Goal: Task Accomplishment & Management: Manage account settings

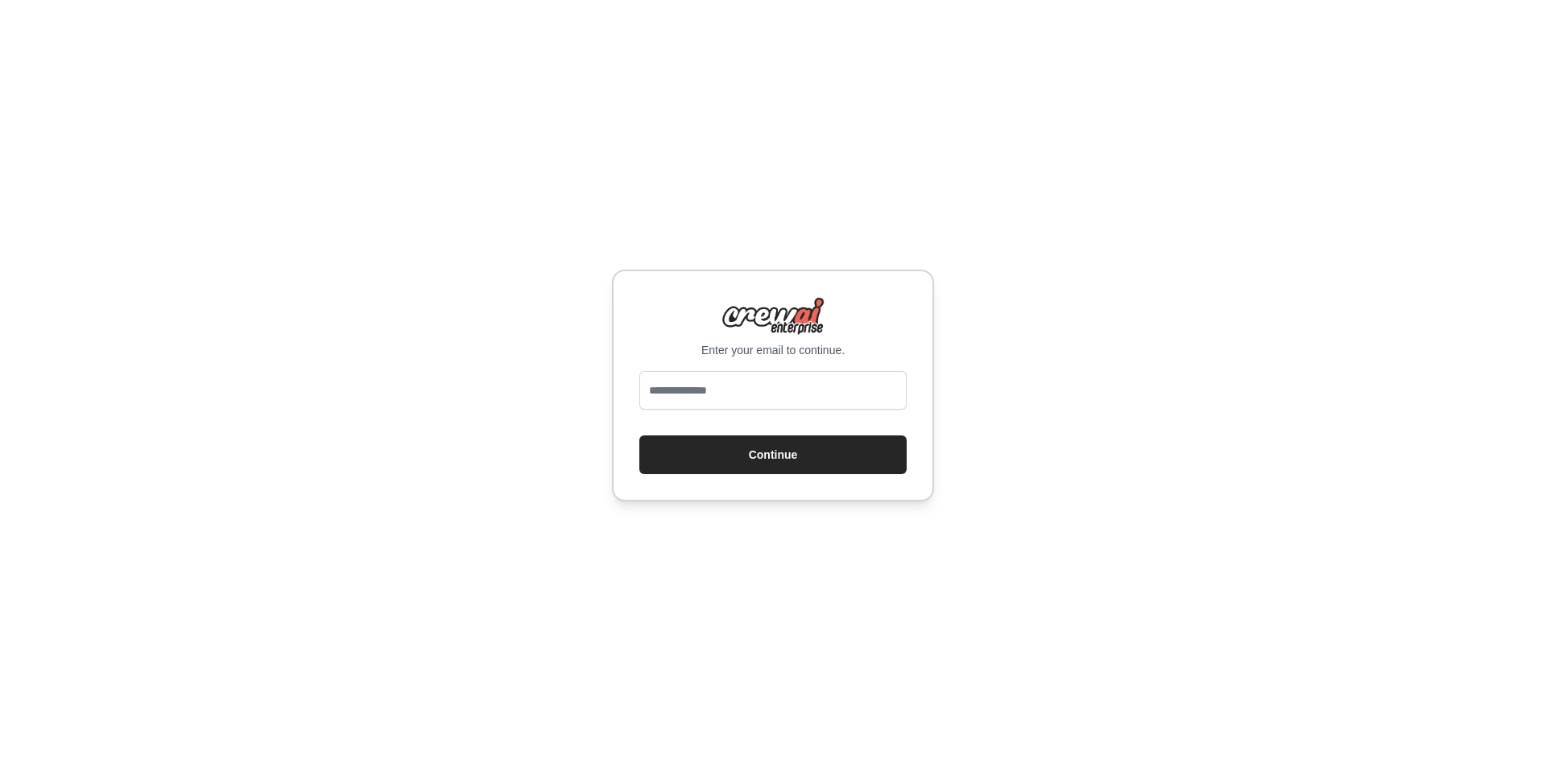
type input "**********"
click at [801, 459] on button "Continue" at bounding box center [772, 455] width 267 height 39
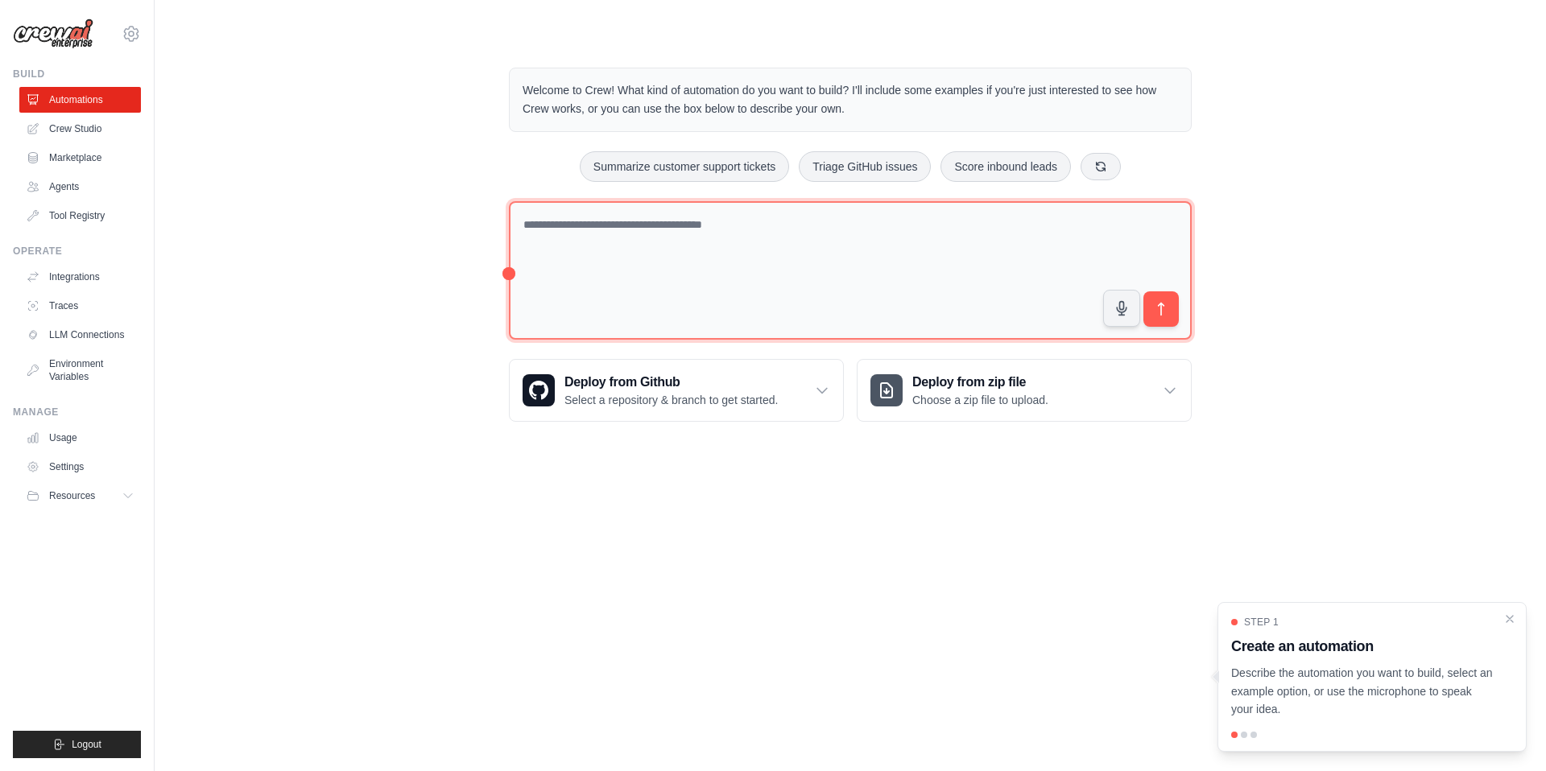
click at [688, 248] on textarea at bounding box center [850, 270] width 683 height 139
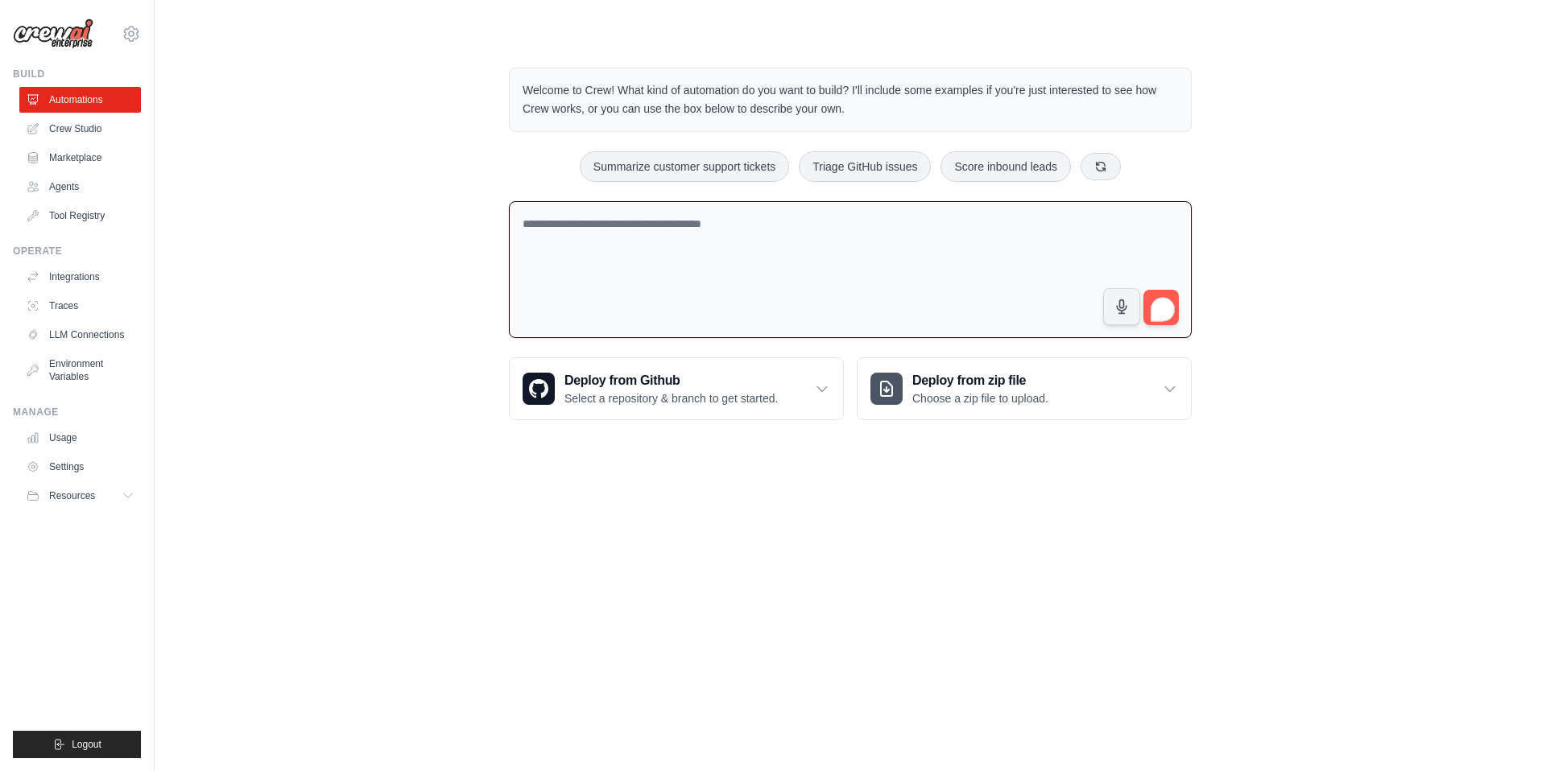
click at [416, 252] on div "Welcome to Crew! What kind of automation do you want to build? I'll include som…" at bounding box center [850, 244] width 1340 height 404
click at [102, 494] on button "Resources" at bounding box center [82, 496] width 122 height 26
click at [78, 469] on link "Settings" at bounding box center [82, 467] width 122 height 26
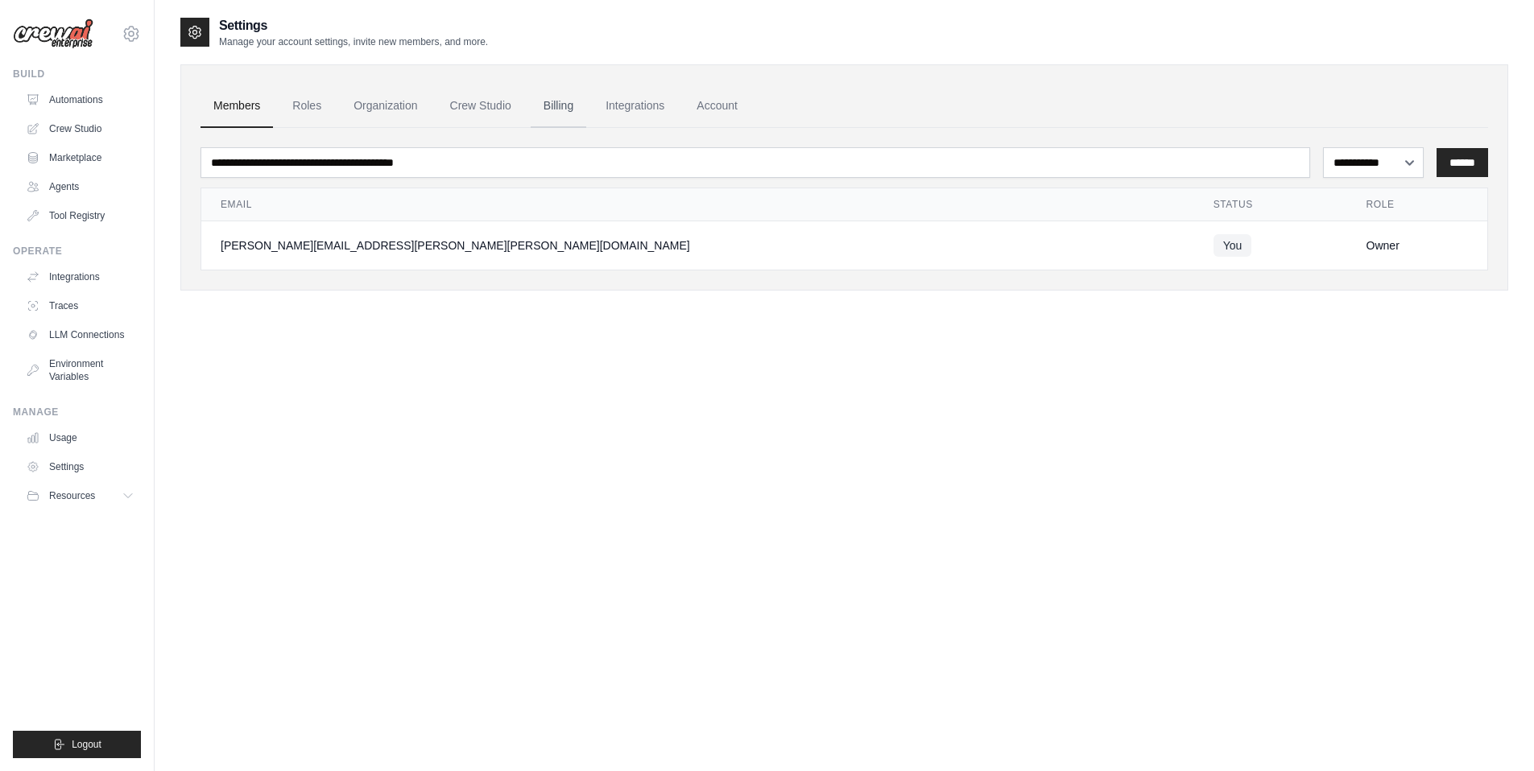
click at [582, 111] on link "Billing" at bounding box center [559, 106] width 56 height 43
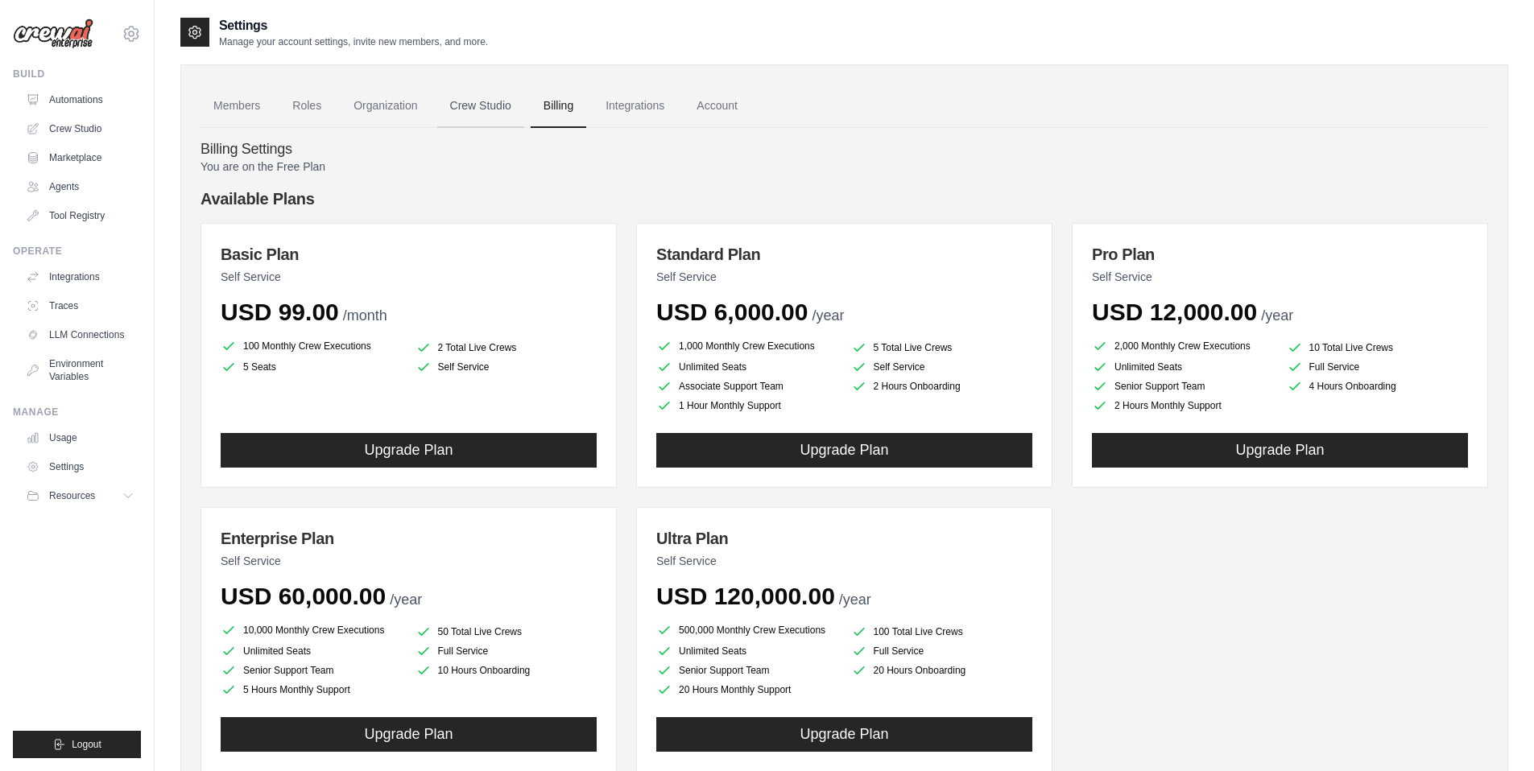
click at [506, 102] on link "Crew Studio" at bounding box center [480, 106] width 87 height 43
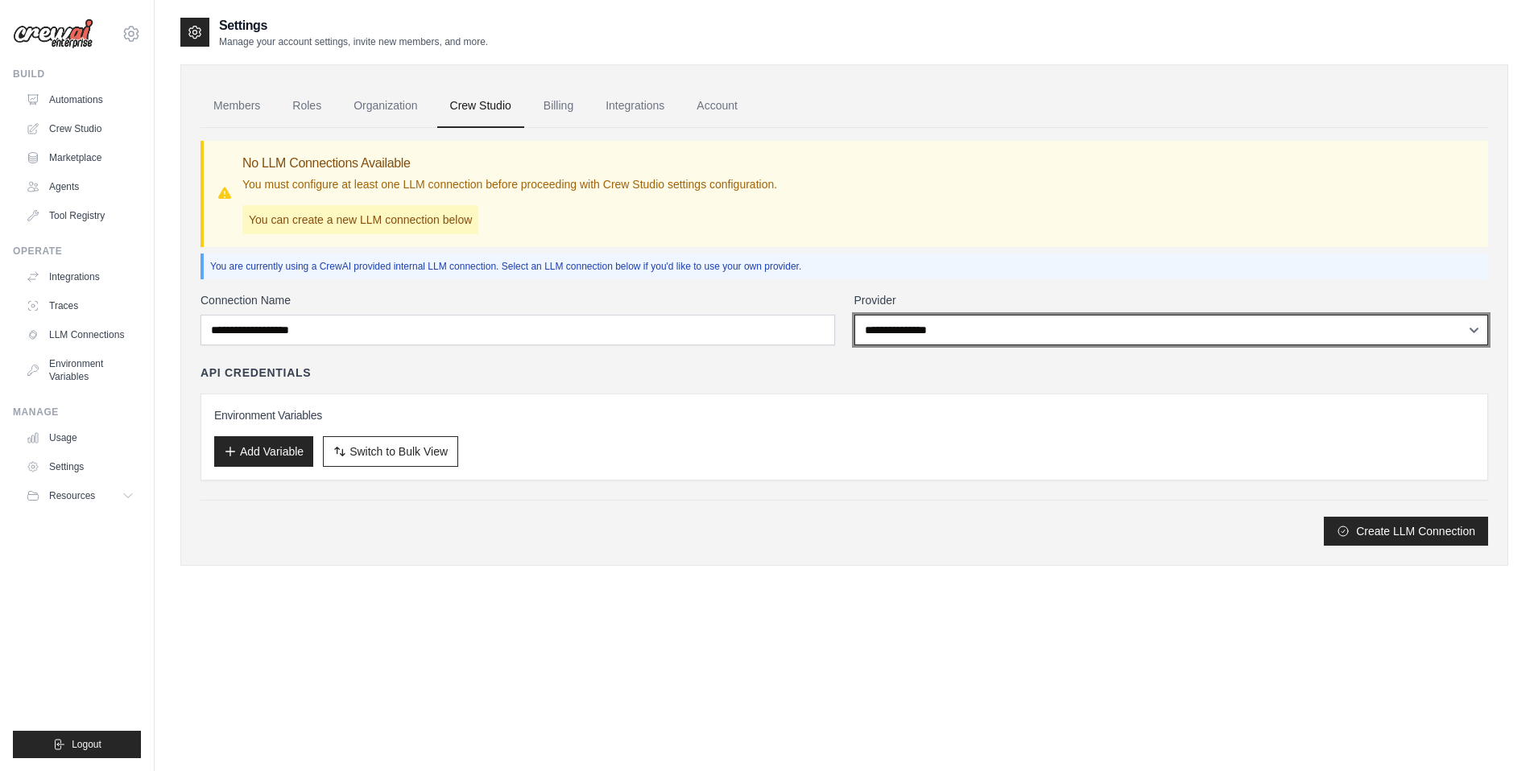
click at [977, 318] on select "**********" at bounding box center [1171, 330] width 634 height 31
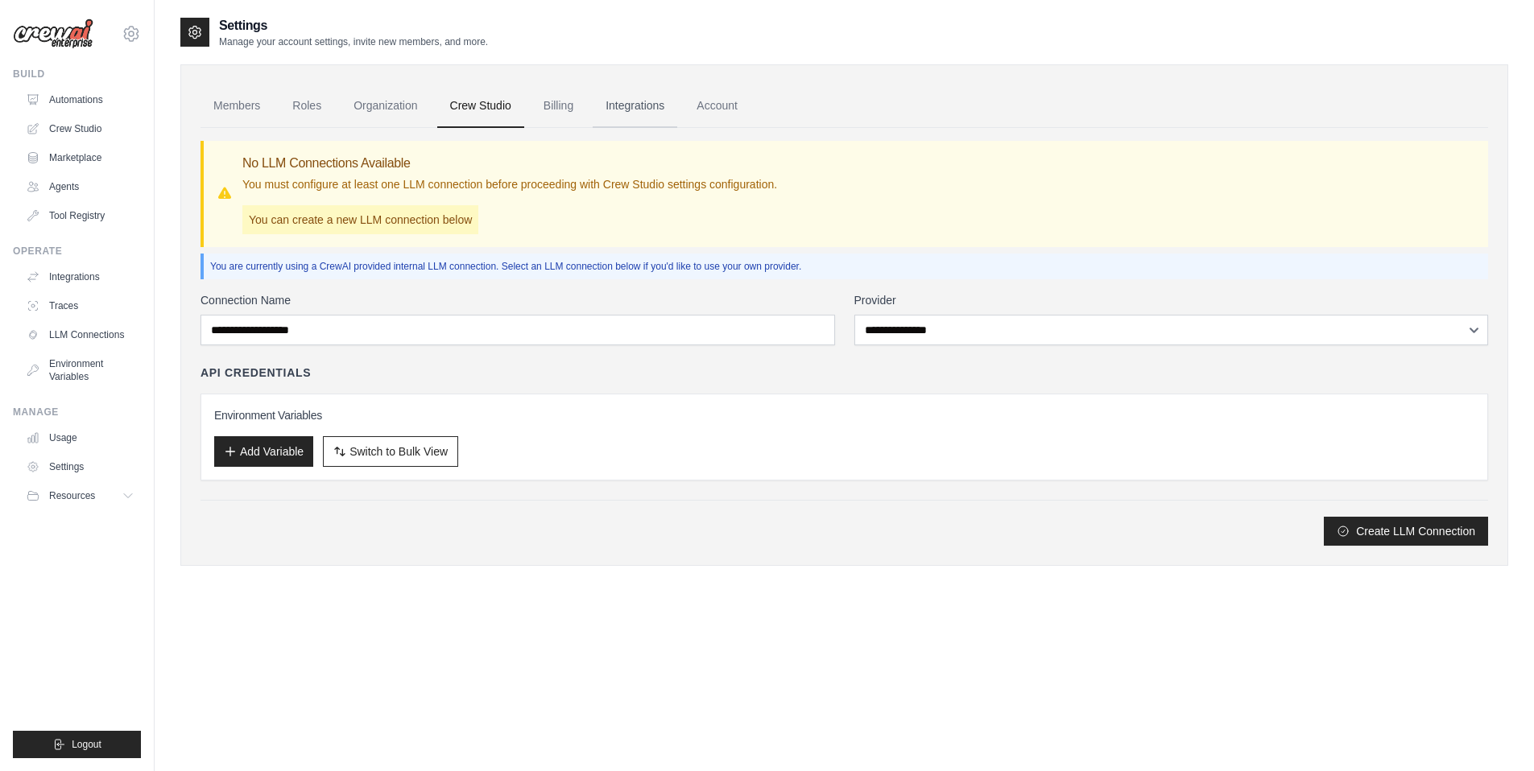
click at [658, 105] on link "Integrations" at bounding box center [635, 106] width 85 height 43
click at [659, 114] on link "Integrations" at bounding box center [635, 106] width 85 height 43
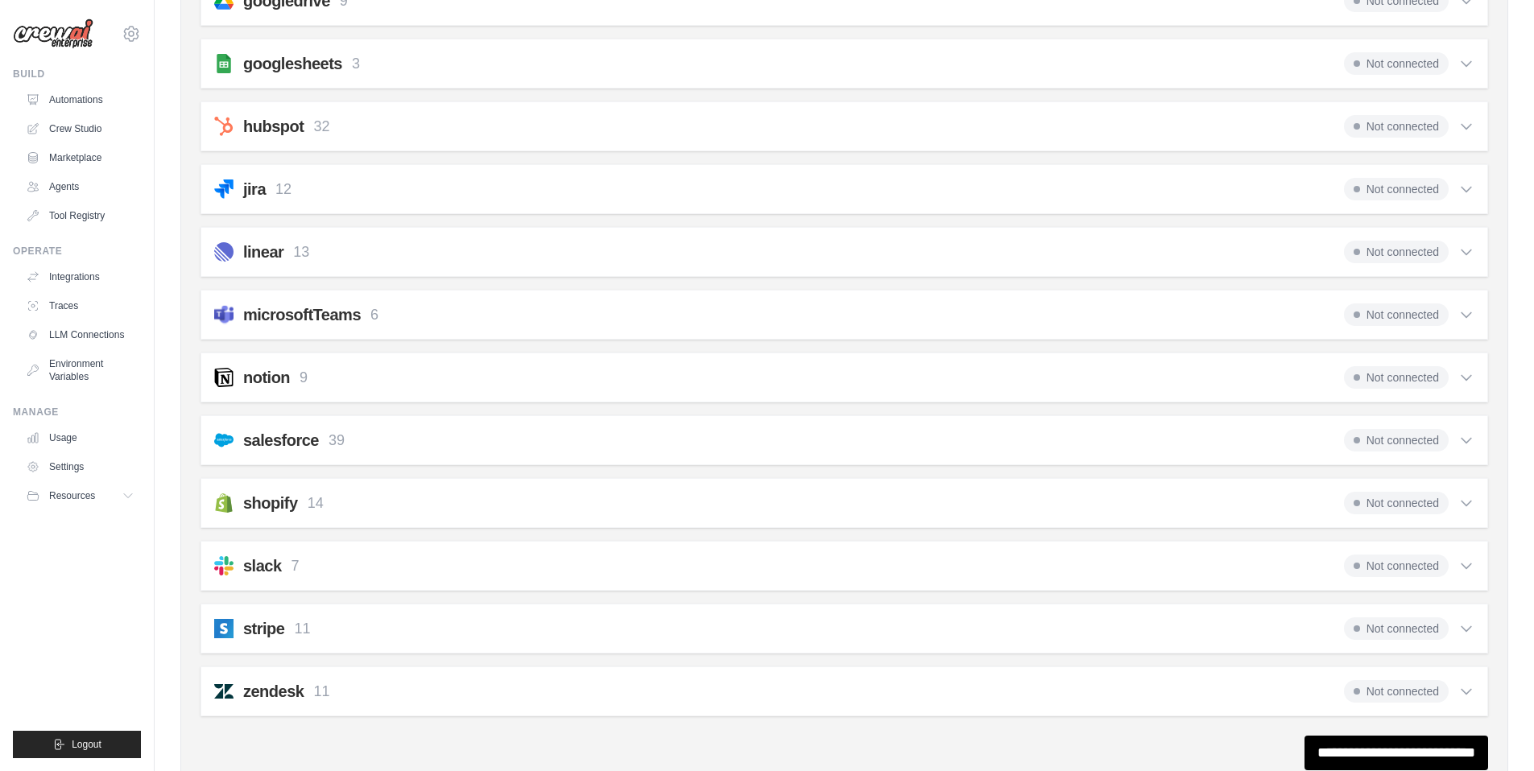
scroll to position [740, 0]
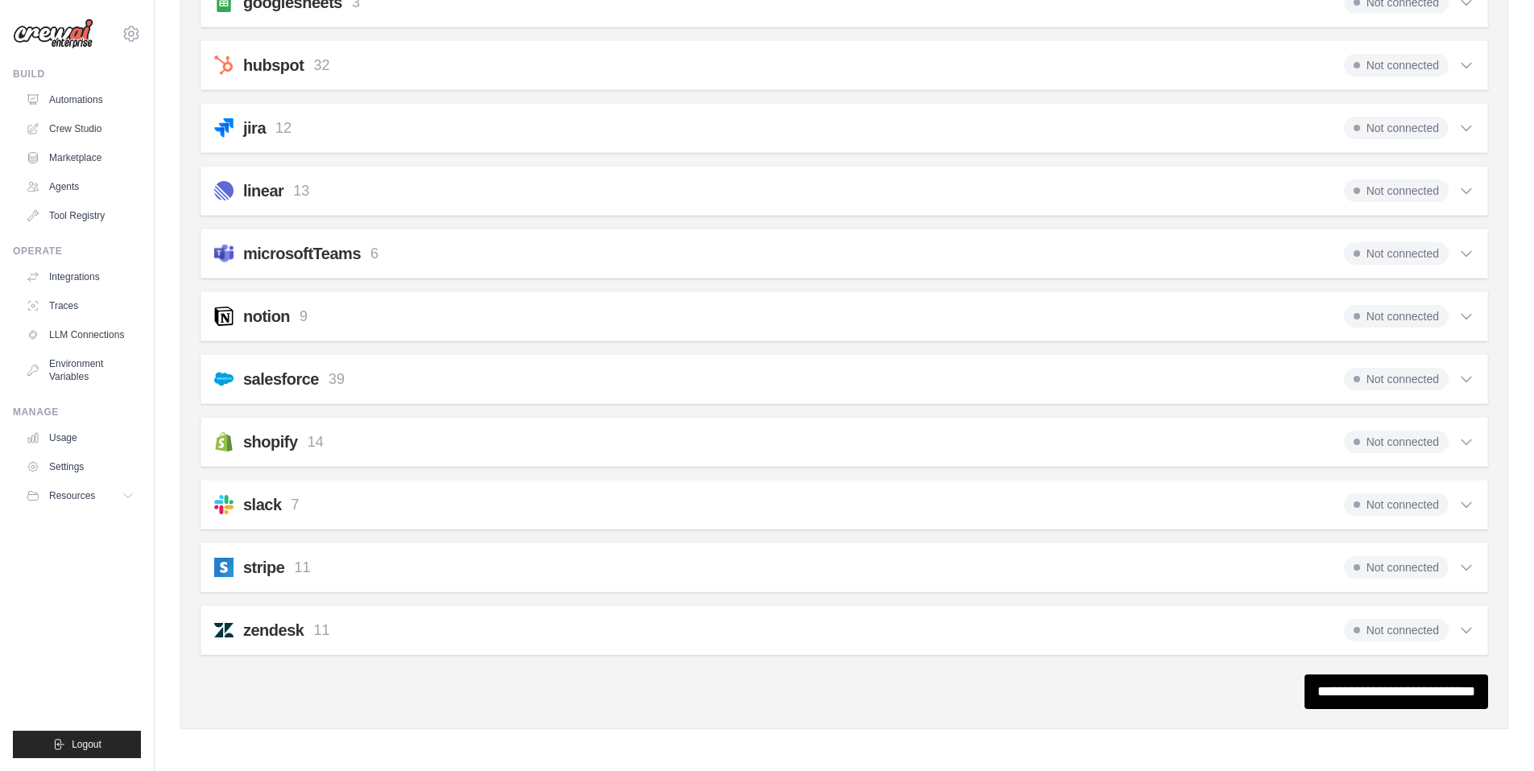
click at [395, 310] on div "notion 9 Not connected" at bounding box center [844, 316] width 1260 height 23
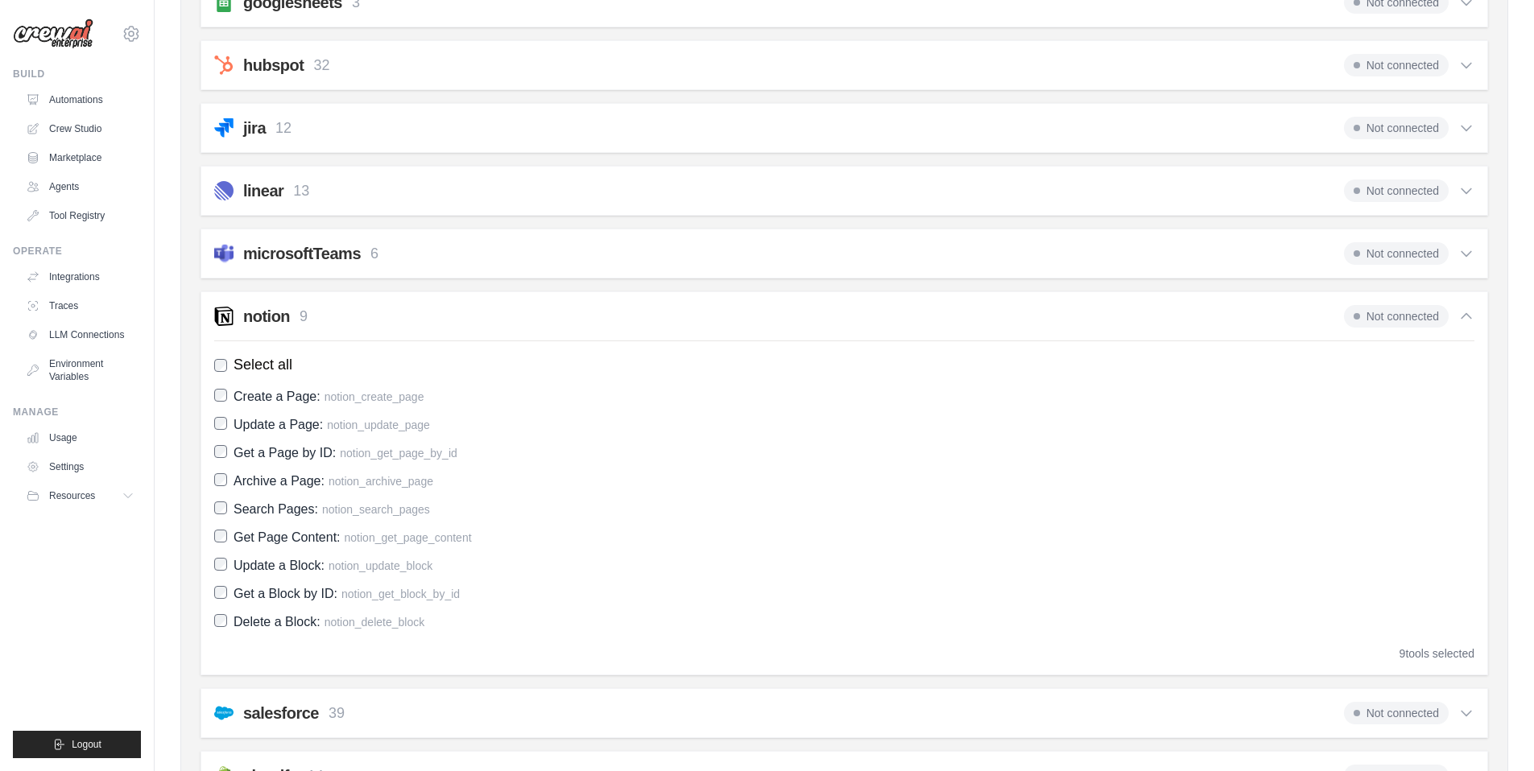
click at [391, 311] on div "notion 9 Not connected" at bounding box center [844, 316] width 1260 height 23
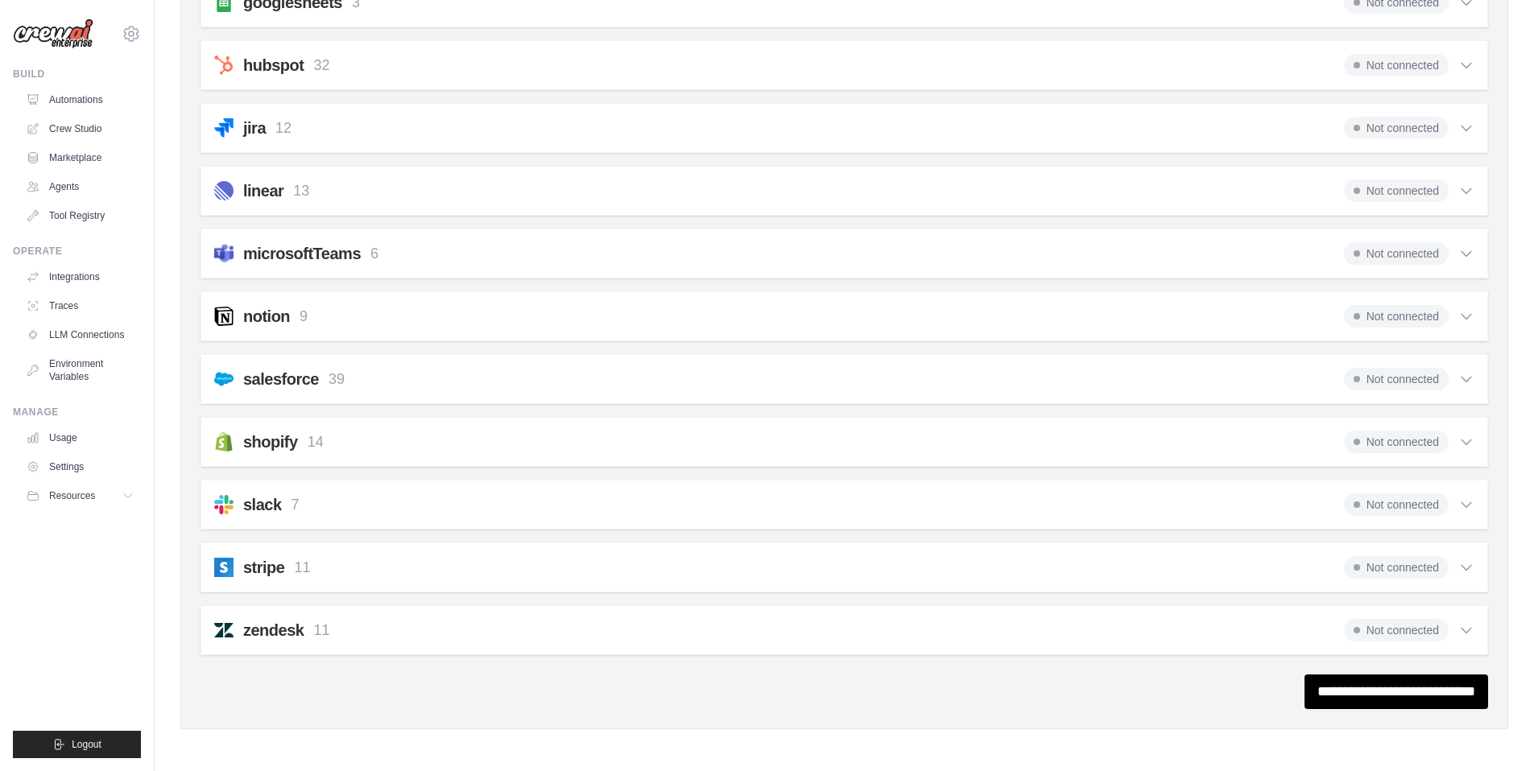
click at [368, 514] on div "slack 7 Not connected" at bounding box center [844, 505] width 1260 height 23
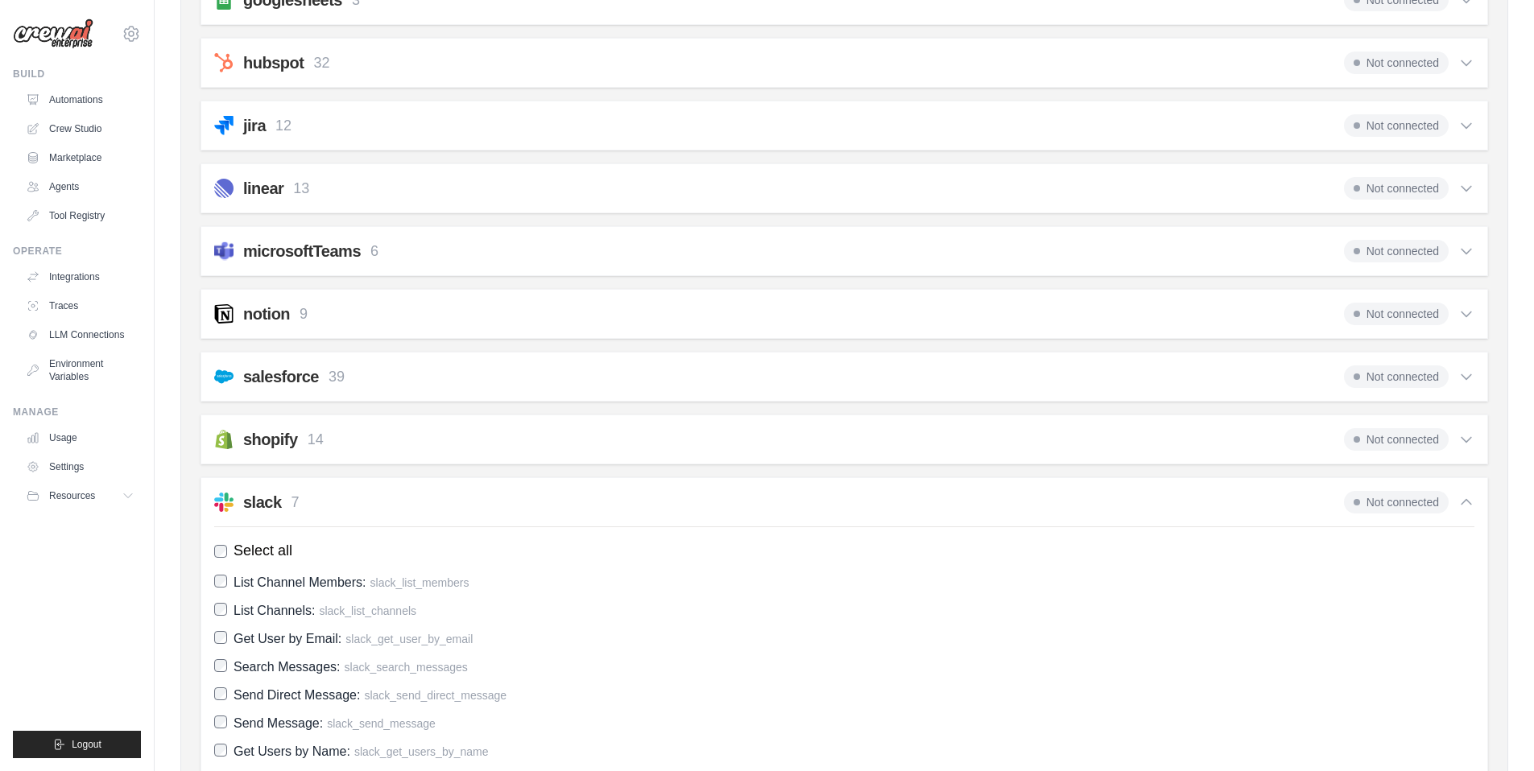
scroll to position [775, 0]
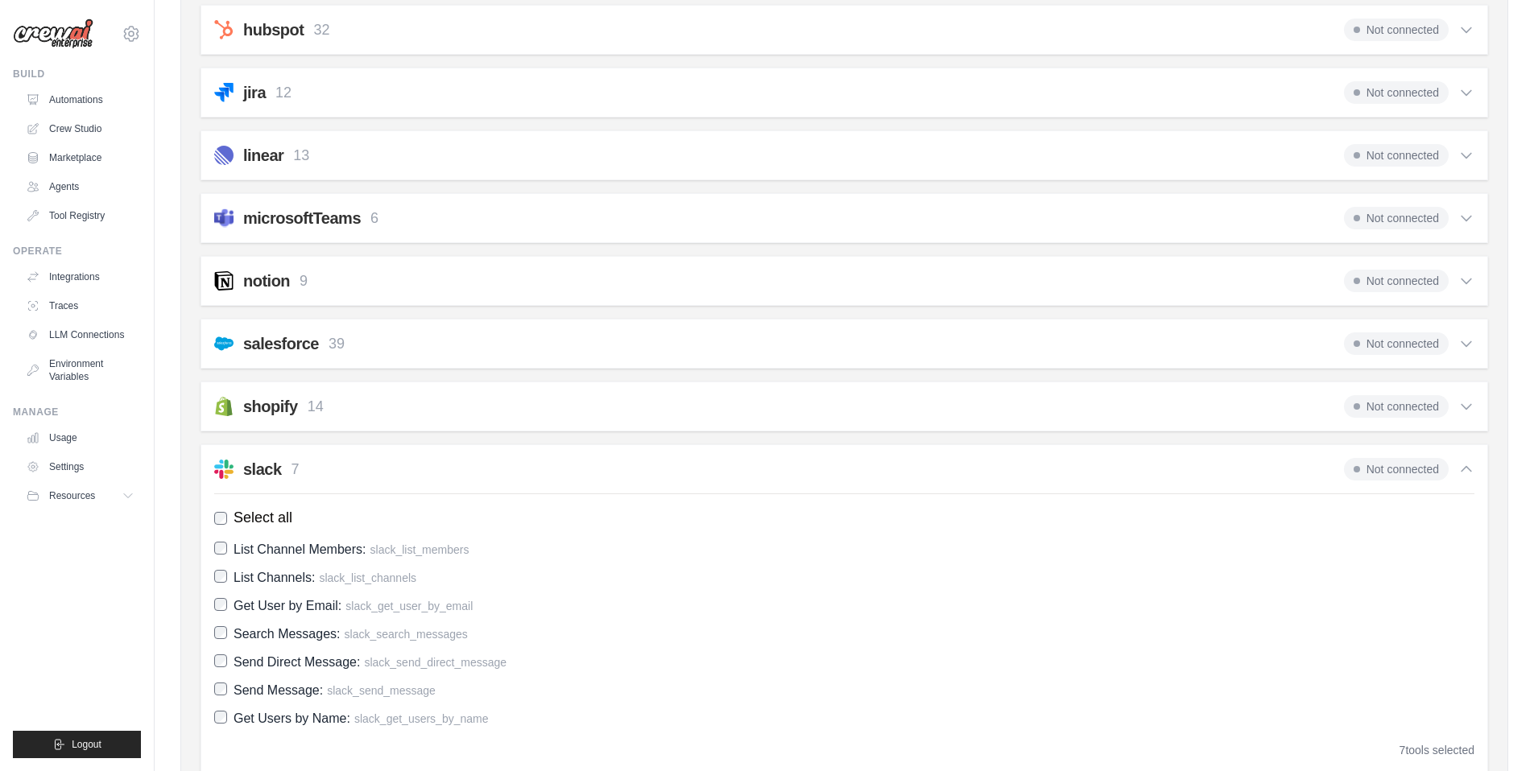
click at [363, 466] on div "slack 7 Not connected" at bounding box center [844, 469] width 1260 height 23
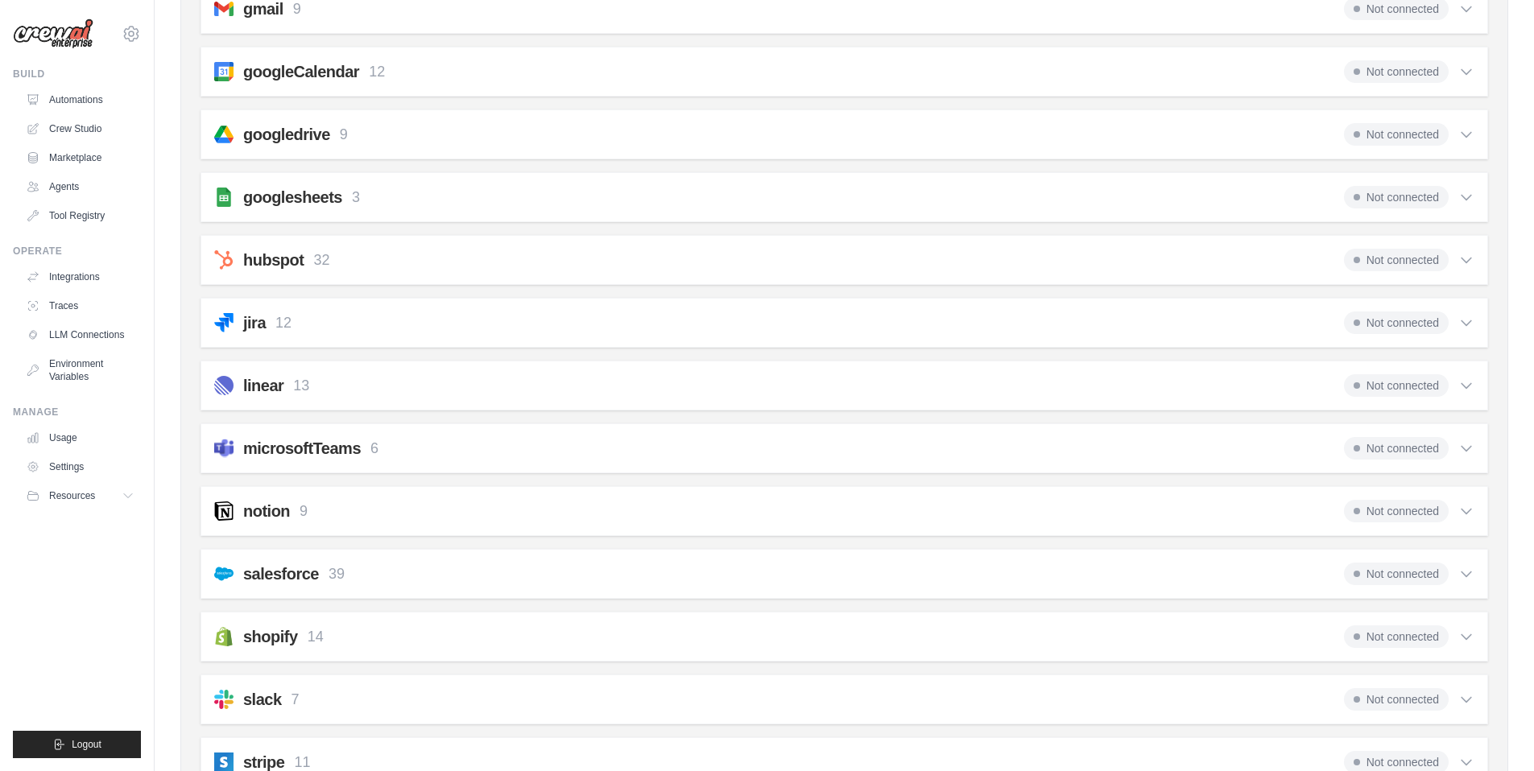
scroll to position [494, 0]
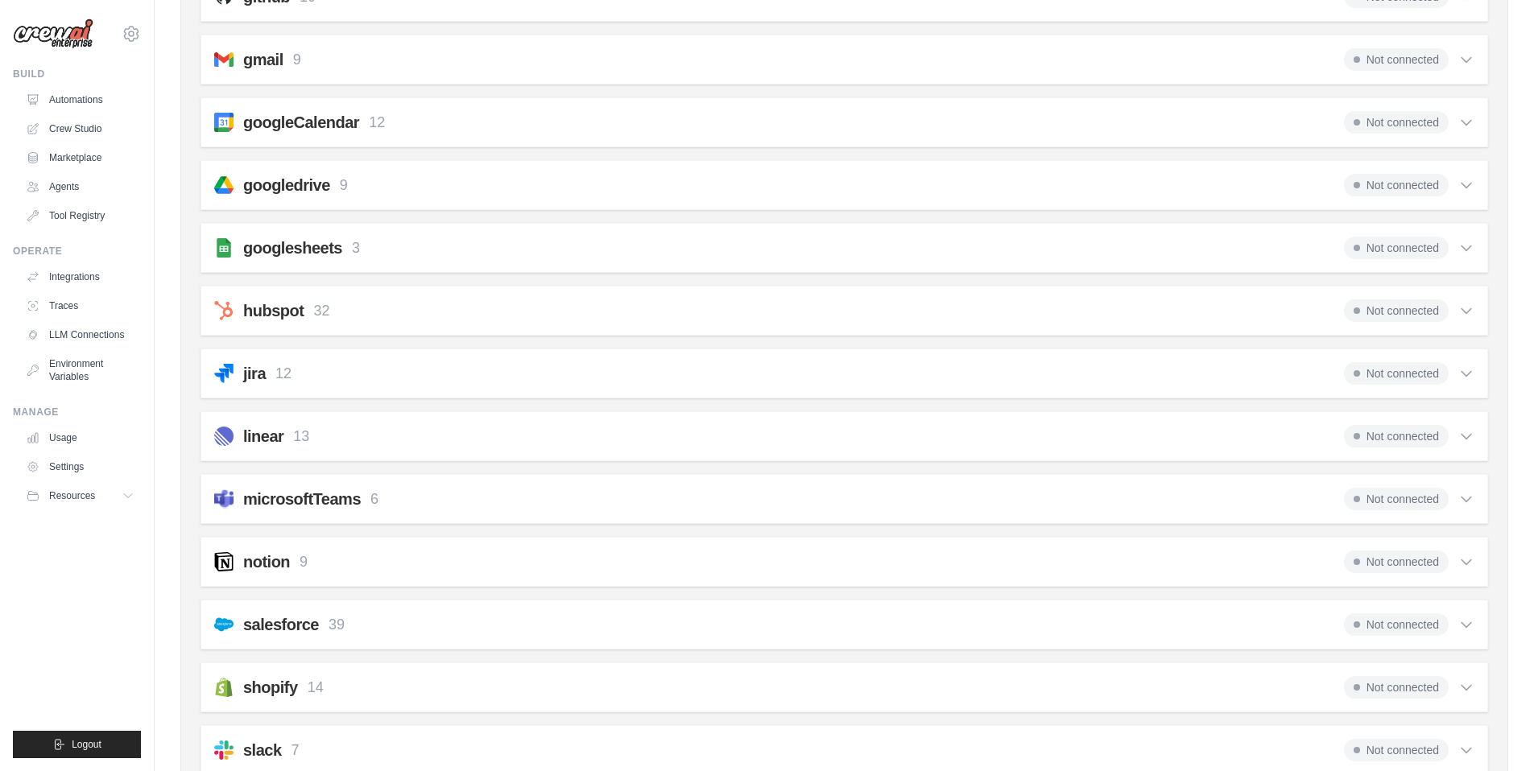
click at [374, 506] on p "6" at bounding box center [374, 500] width 8 height 22
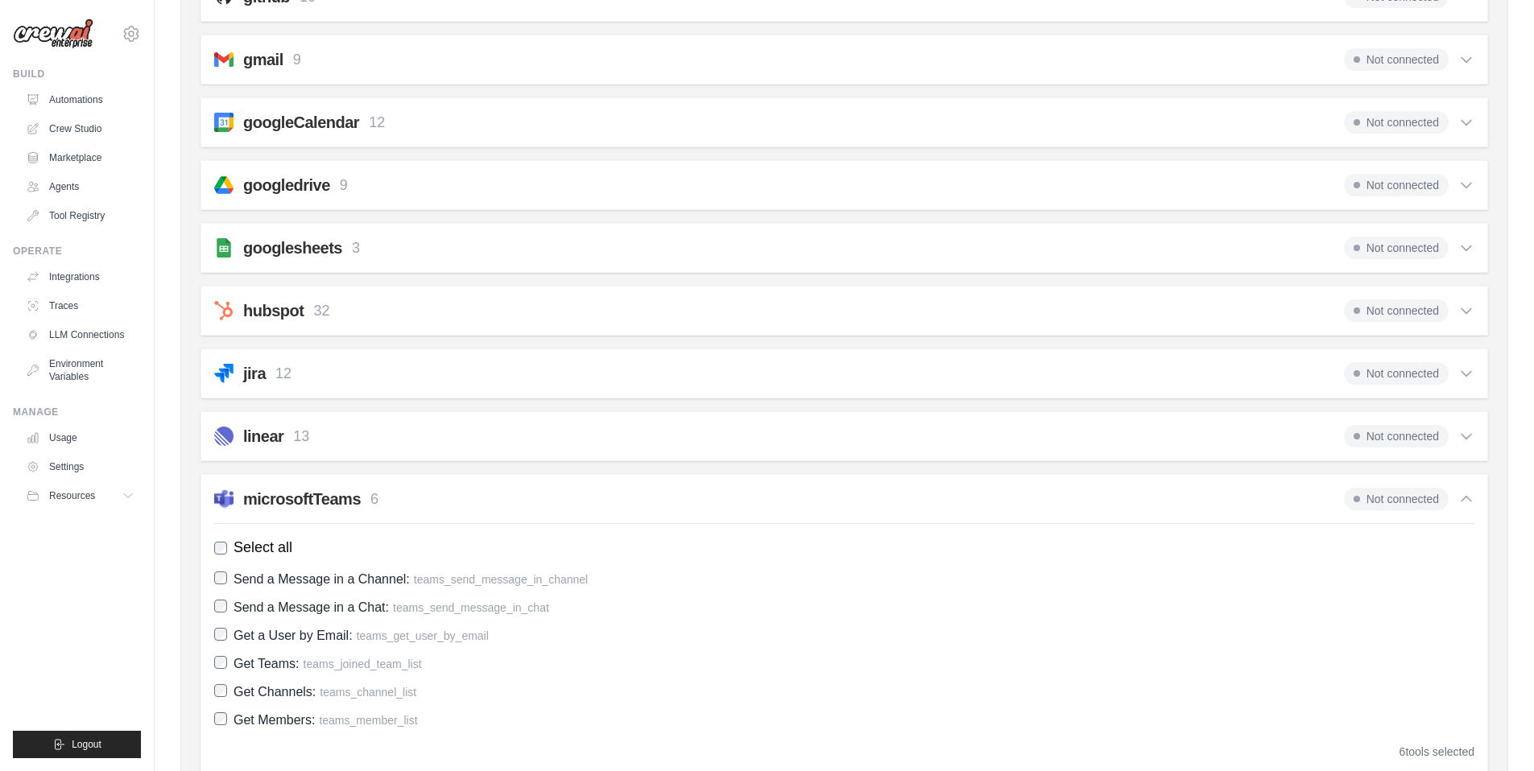
click at [395, 502] on div "microsoftTeams 6 Not connected" at bounding box center [844, 499] width 1260 height 23
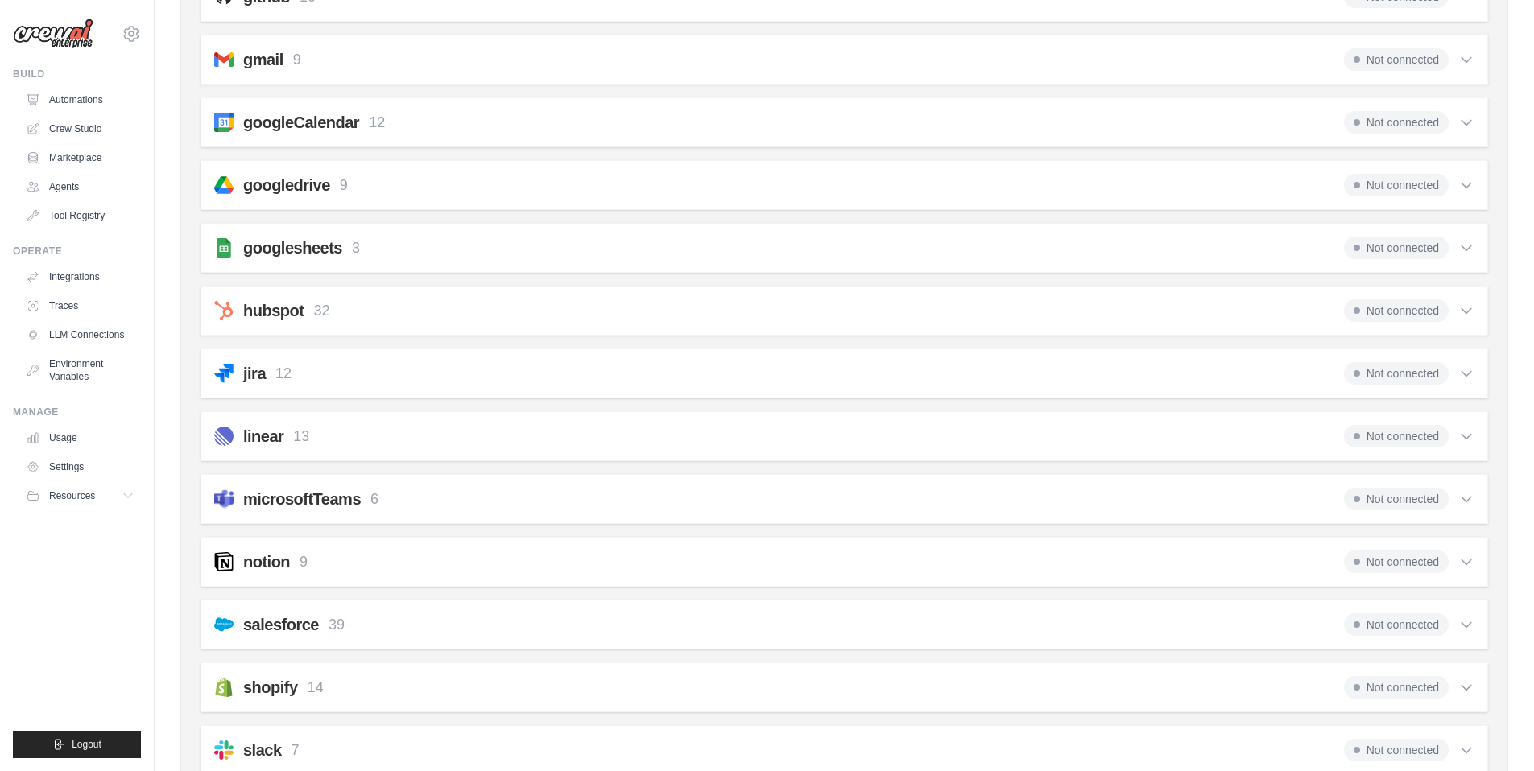
click at [395, 432] on div "linear 13 Not connected" at bounding box center [844, 436] width 1260 height 23
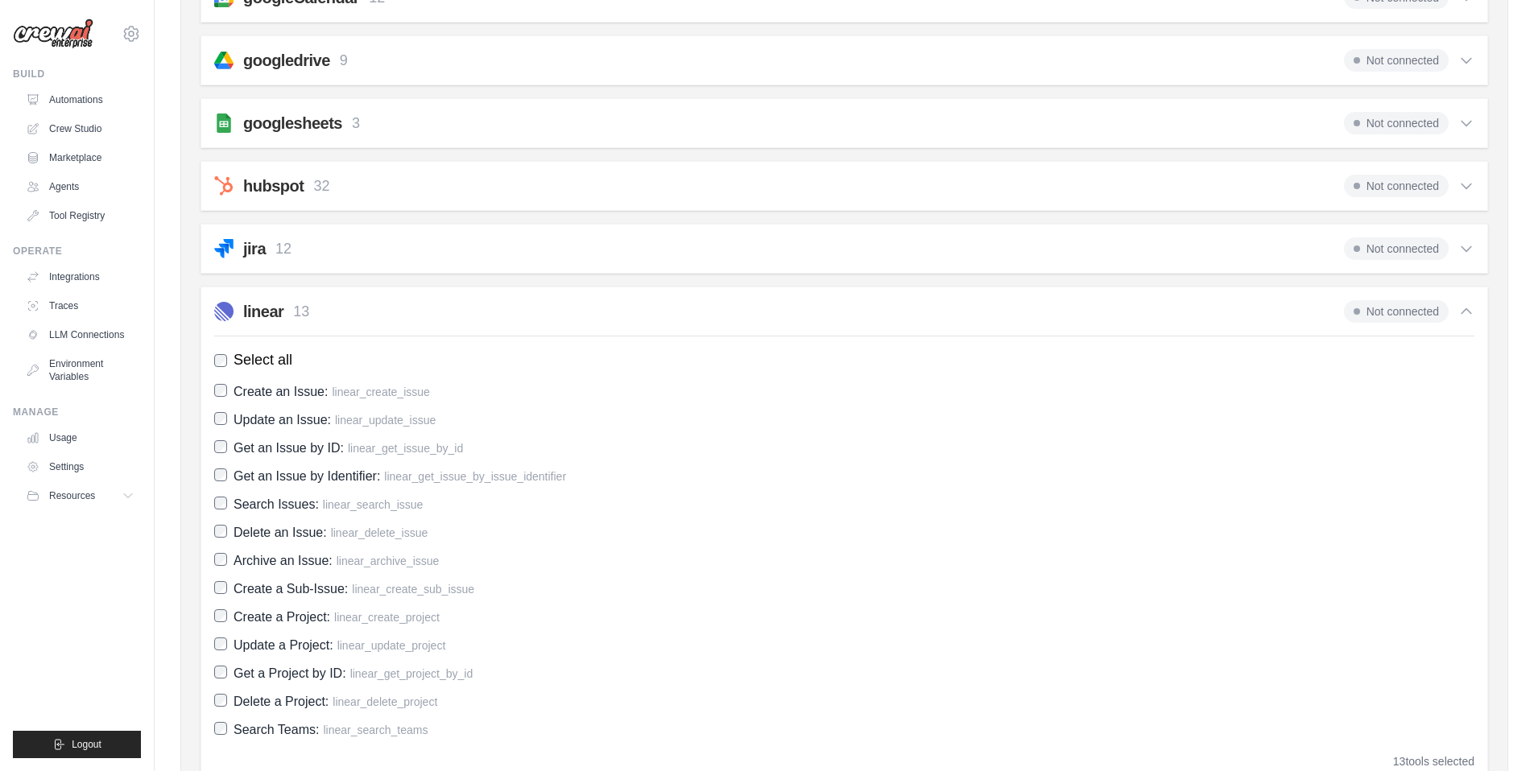
scroll to position [477, 0]
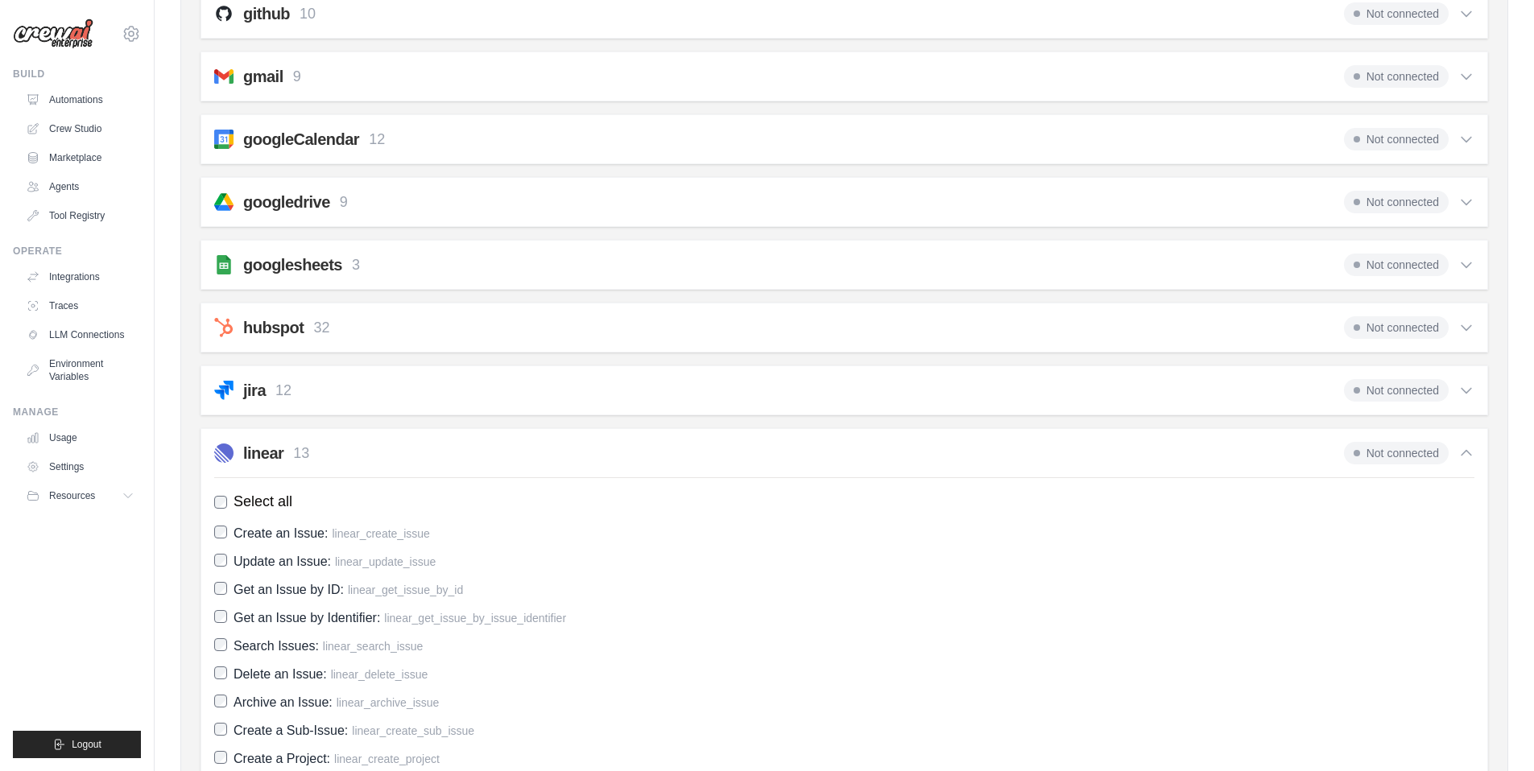
click at [395, 444] on div "linear 13 Not connected" at bounding box center [844, 453] width 1260 height 23
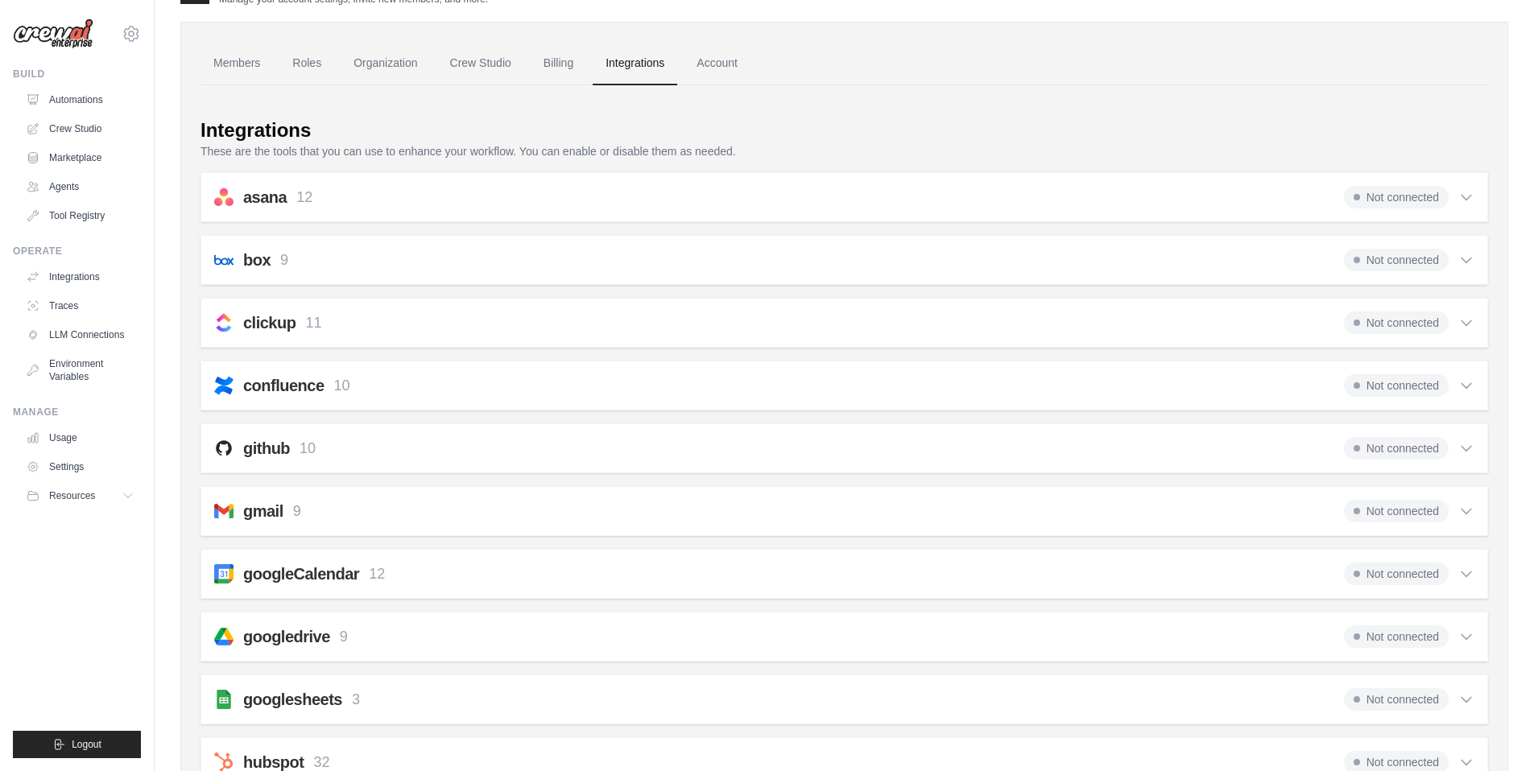
scroll to position [0, 0]
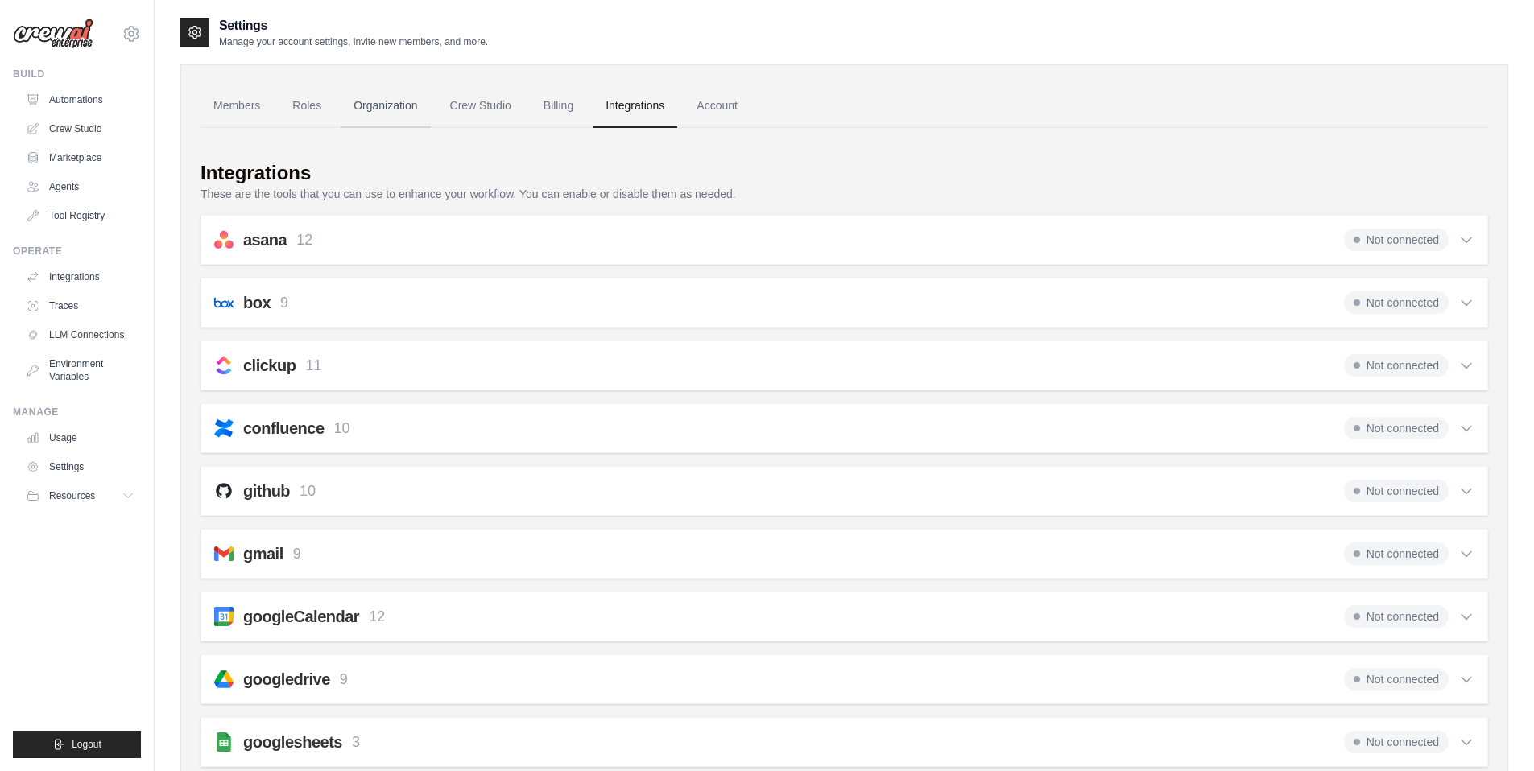
click at [365, 107] on link "Organization" at bounding box center [385, 106] width 89 height 43
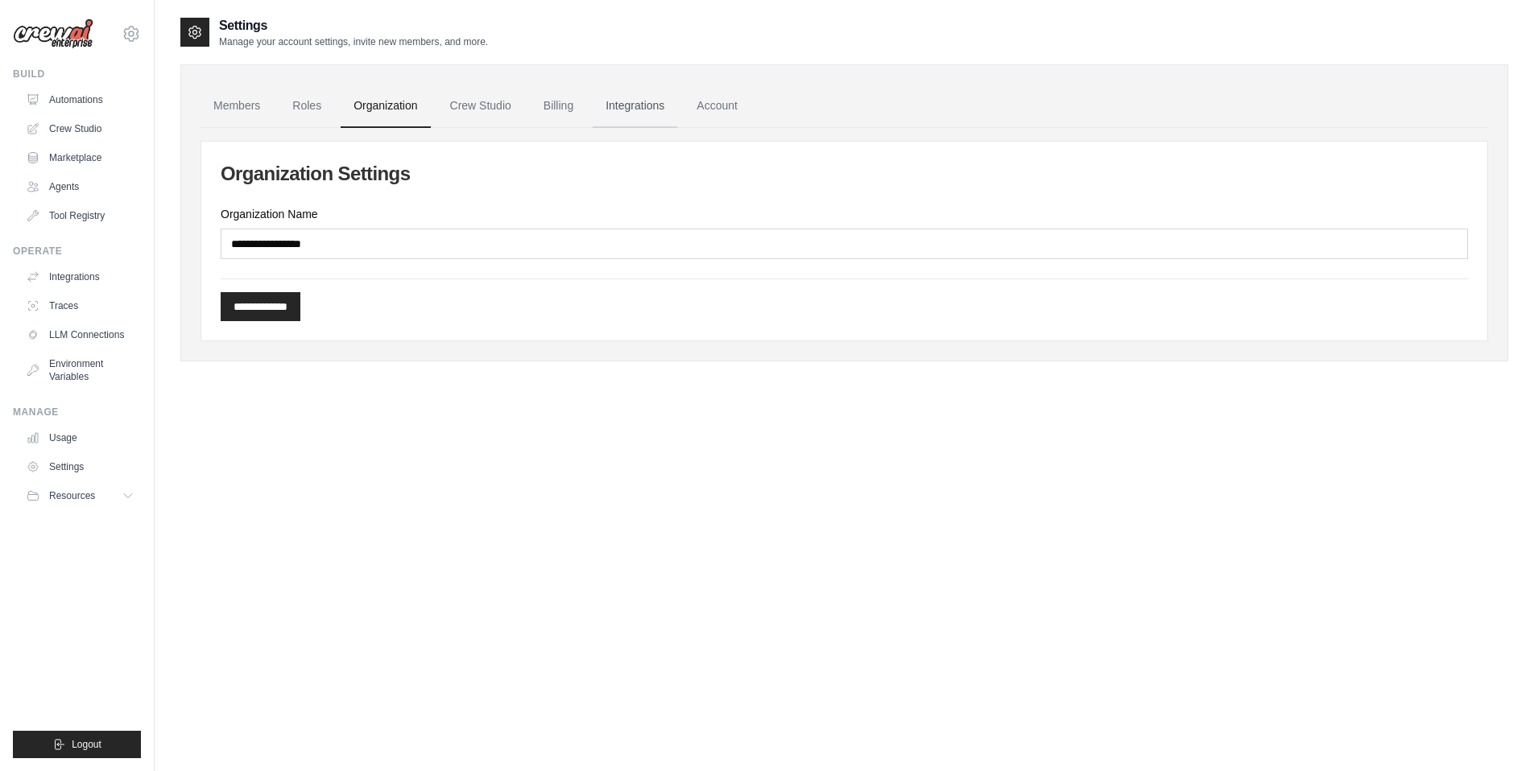
click at [662, 106] on link "Integrations" at bounding box center [635, 106] width 85 height 43
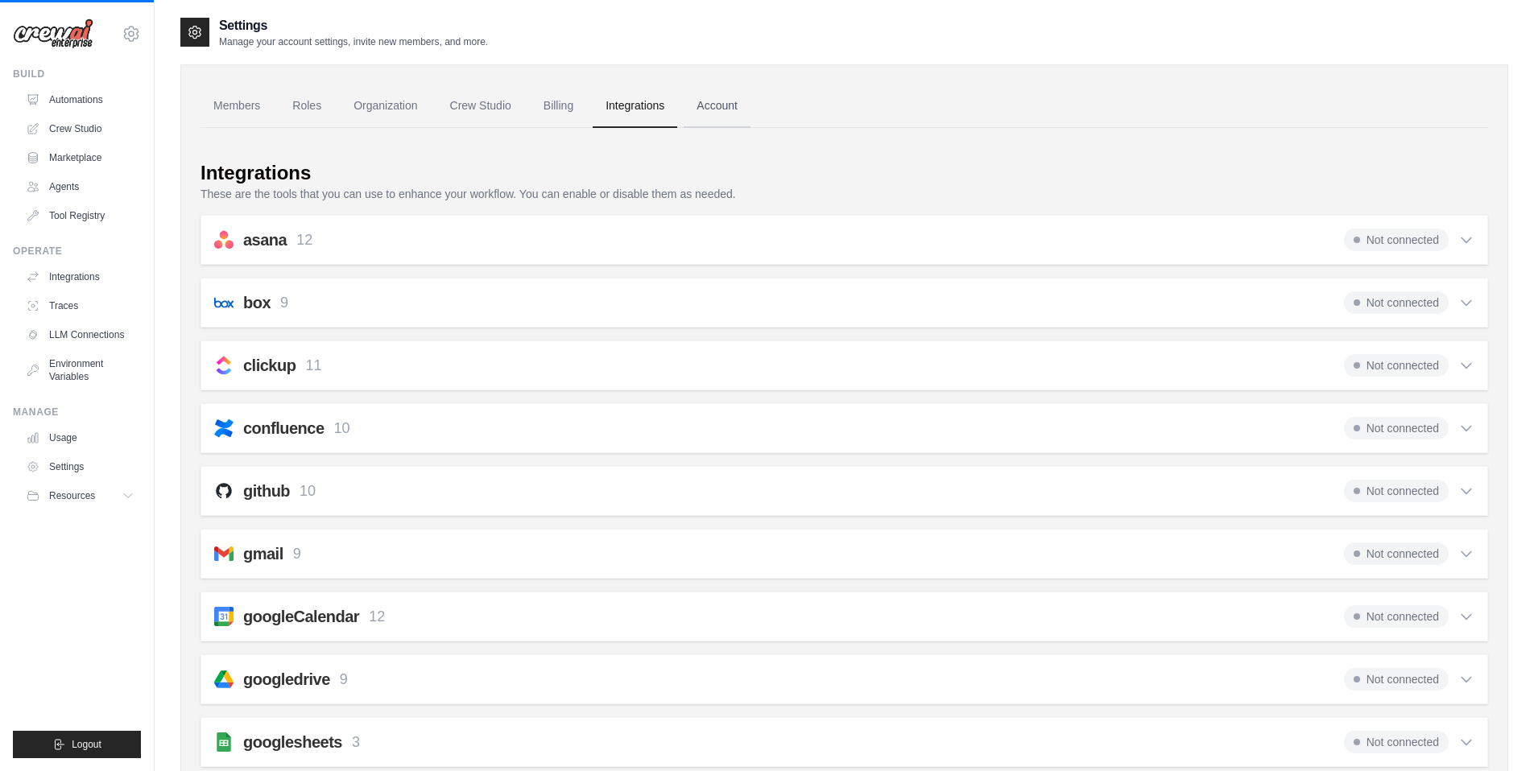
click at [750, 108] on link "Account" at bounding box center [717, 106] width 67 height 43
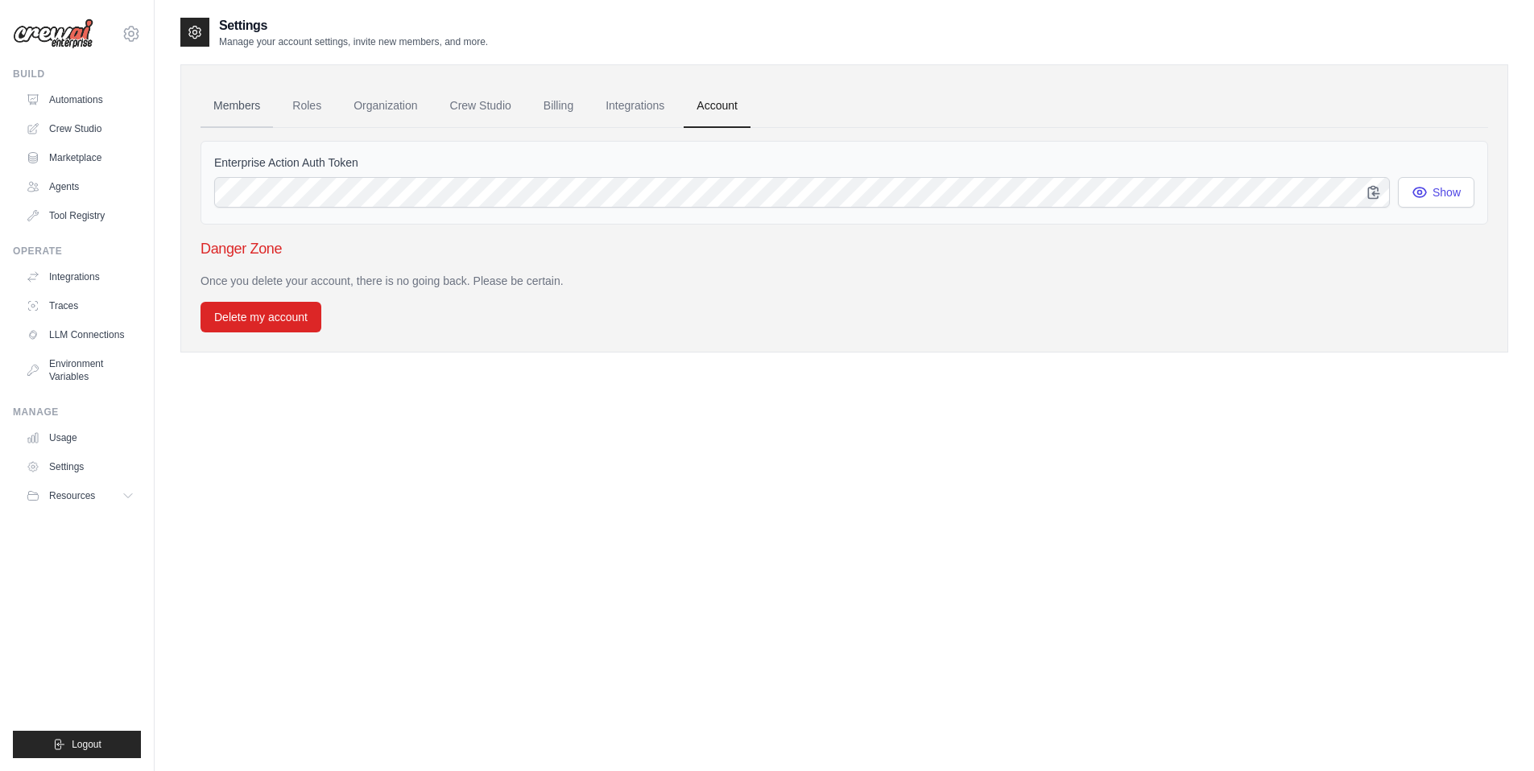
click at [229, 104] on link "Members" at bounding box center [236, 106] width 72 height 43
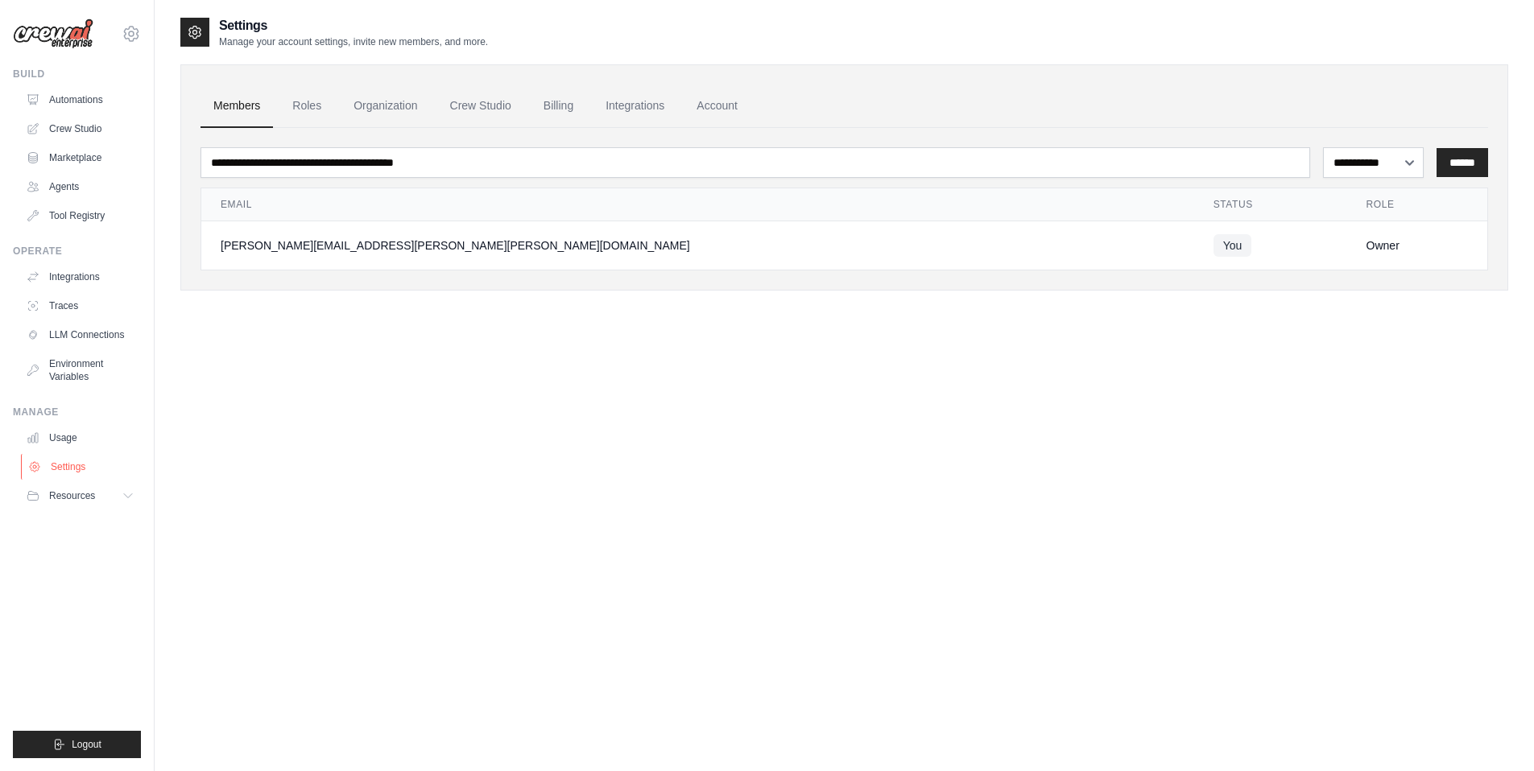
click at [75, 464] on link "Settings" at bounding box center [82, 467] width 122 height 26
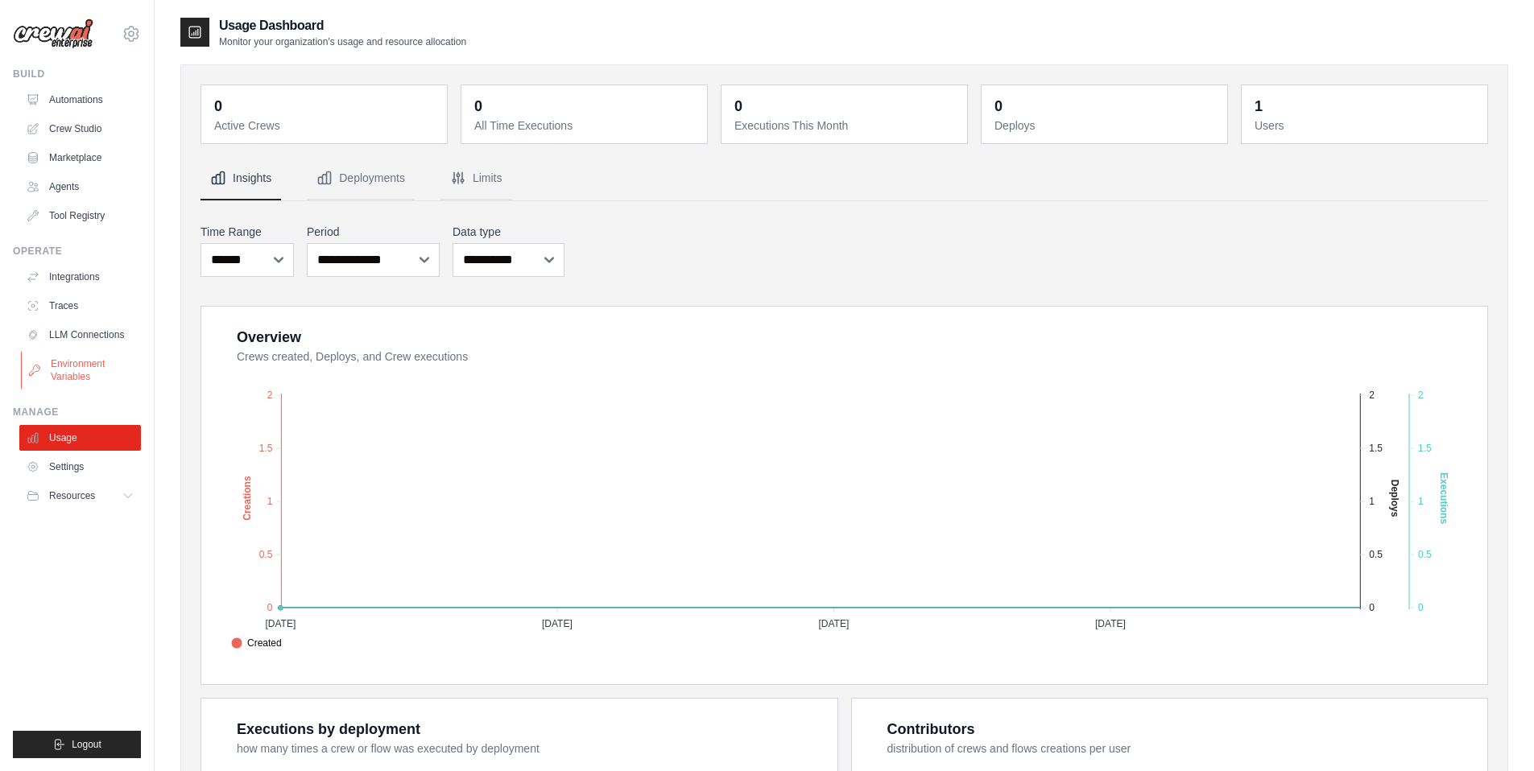
click at [84, 382] on link "Environment Variables" at bounding box center [82, 370] width 122 height 39
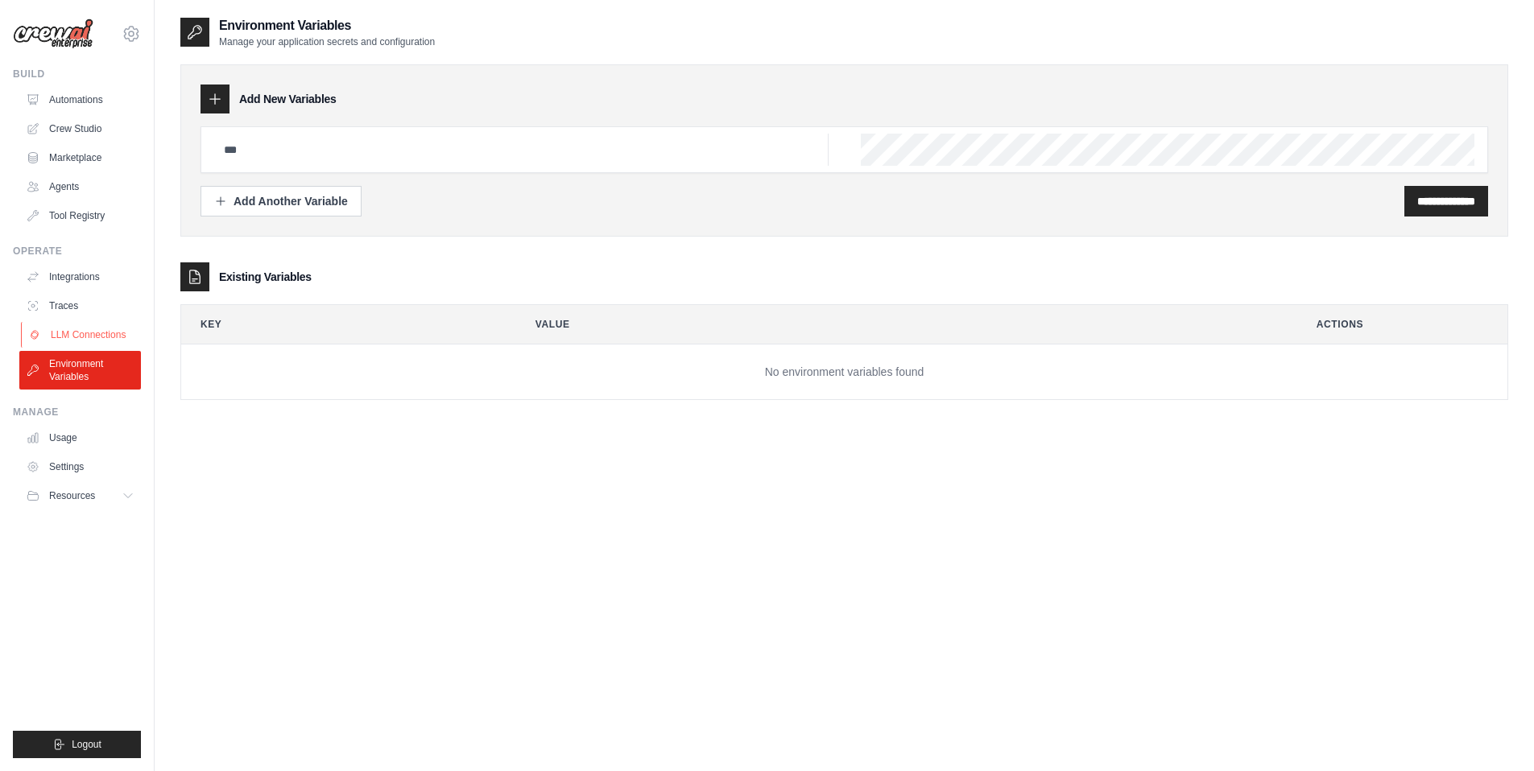
click at [64, 338] on link "LLM Connections" at bounding box center [82, 335] width 122 height 26
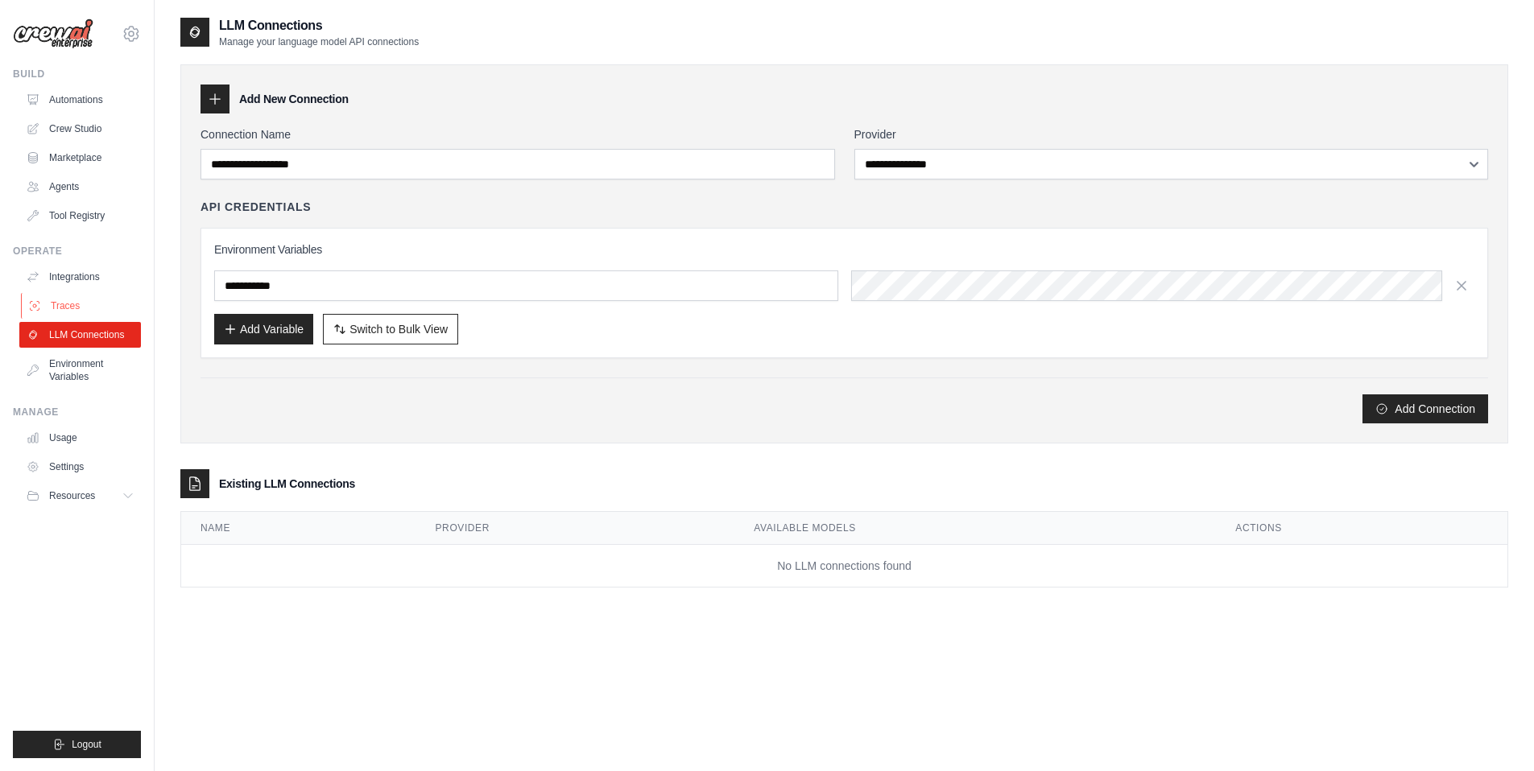
click at [81, 305] on link "Traces" at bounding box center [82, 306] width 122 height 26
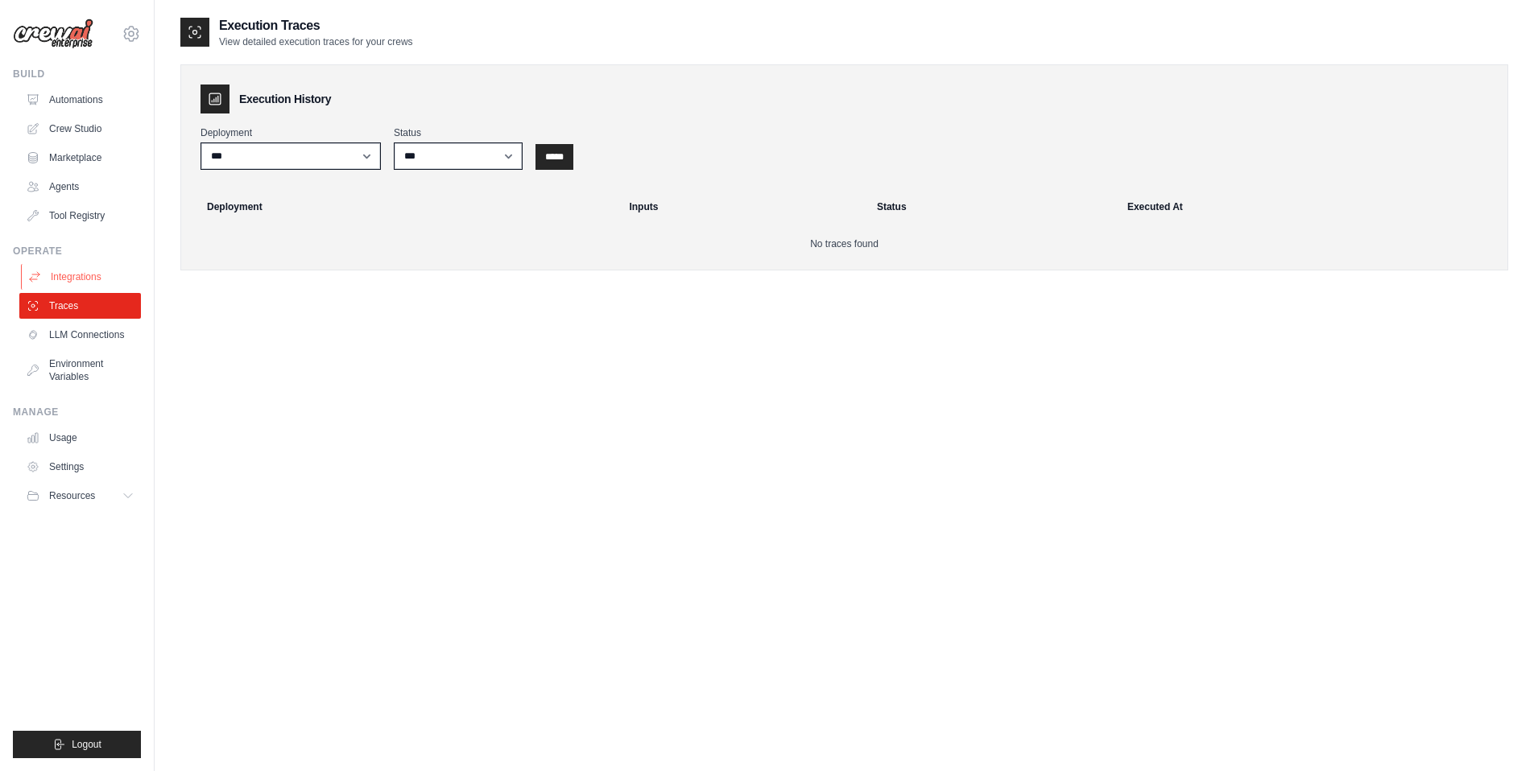
click at [78, 277] on link "Integrations" at bounding box center [82, 277] width 122 height 26
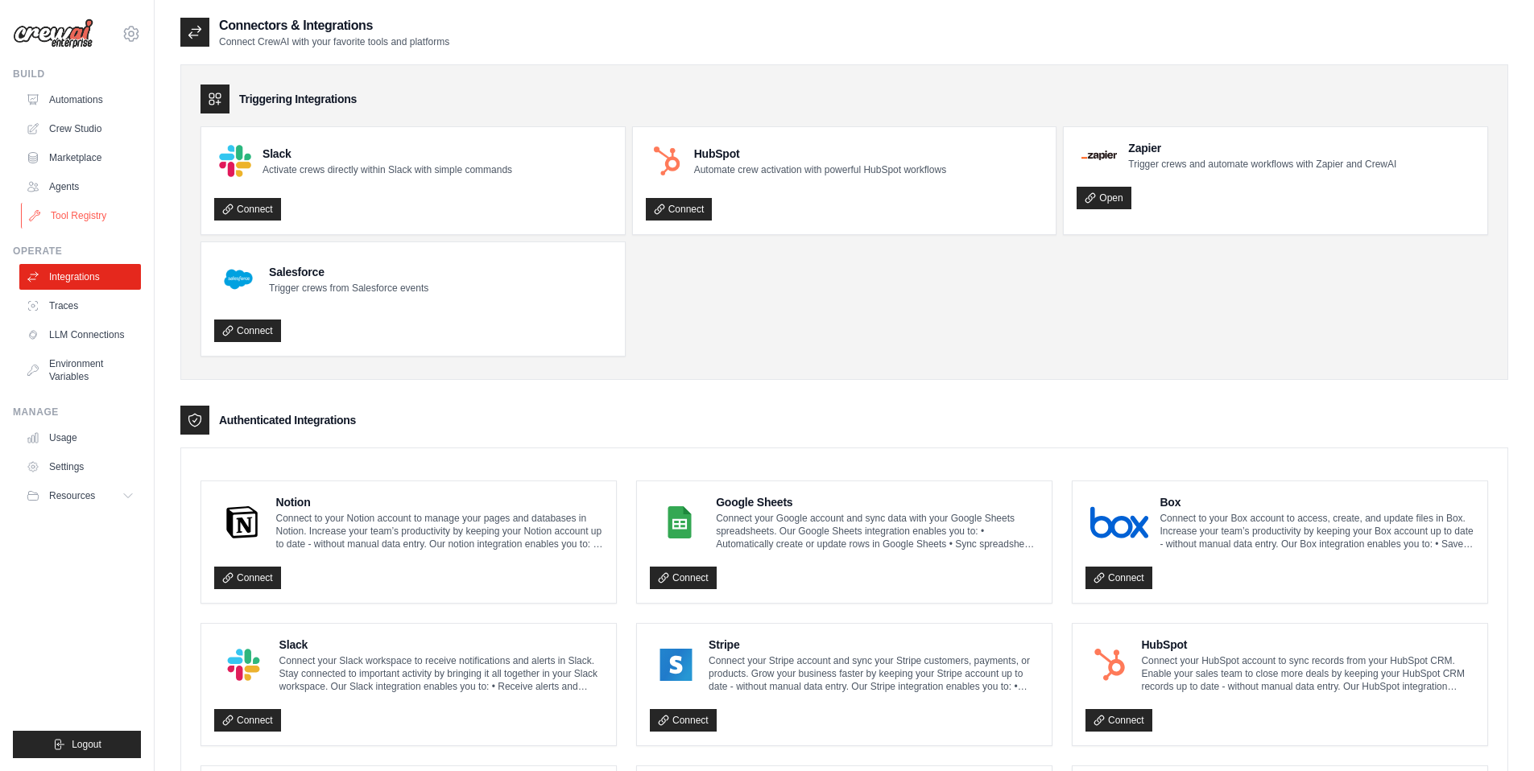
click at [70, 215] on link "Tool Registry" at bounding box center [82, 216] width 122 height 26
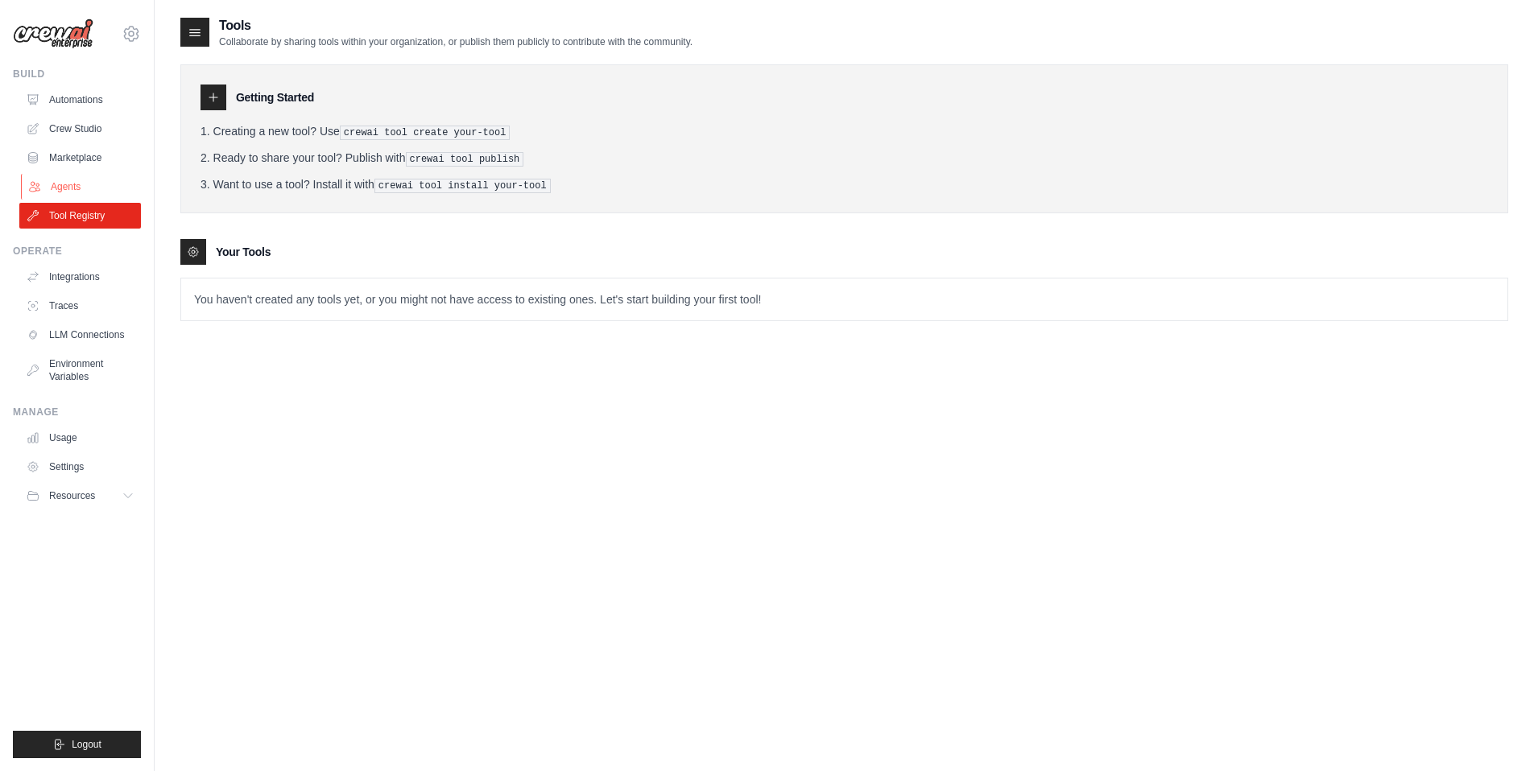
click at [80, 192] on link "Agents" at bounding box center [82, 187] width 122 height 26
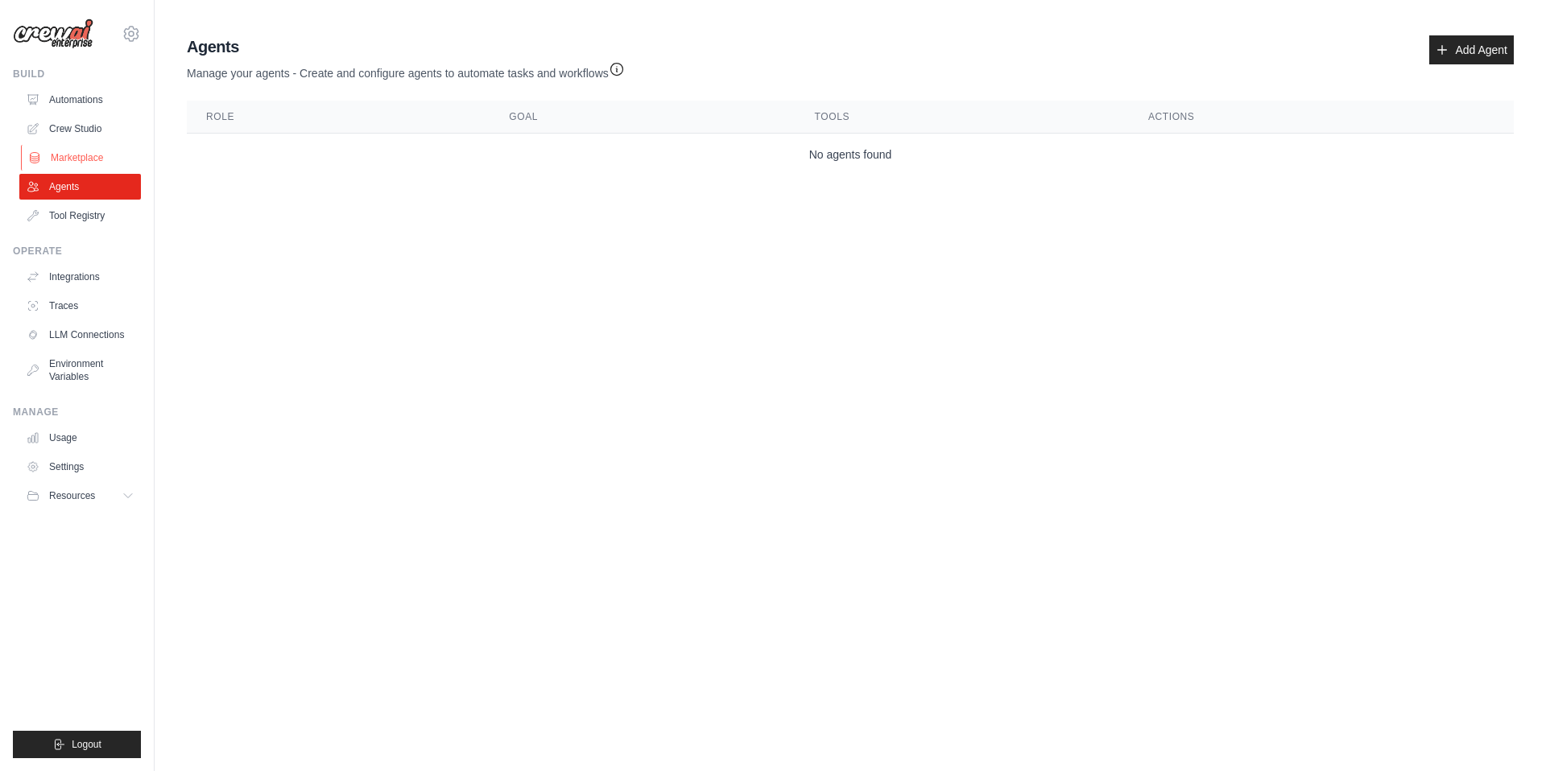
click at [70, 163] on link "Marketplace" at bounding box center [82, 158] width 122 height 26
